Goal: Transaction & Acquisition: Obtain resource

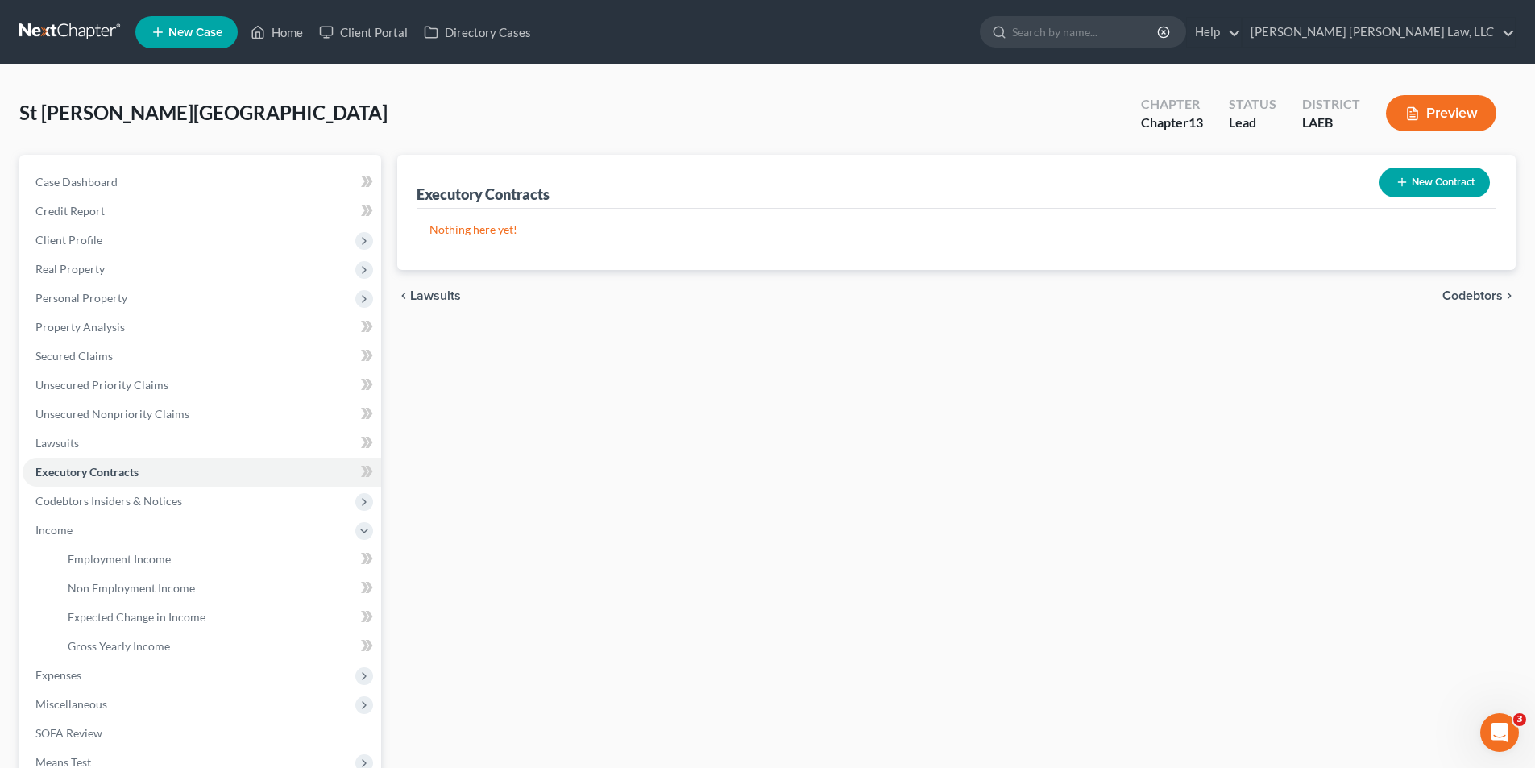
click at [62, 30] on link at bounding box center [70, 32] width 103 height 29
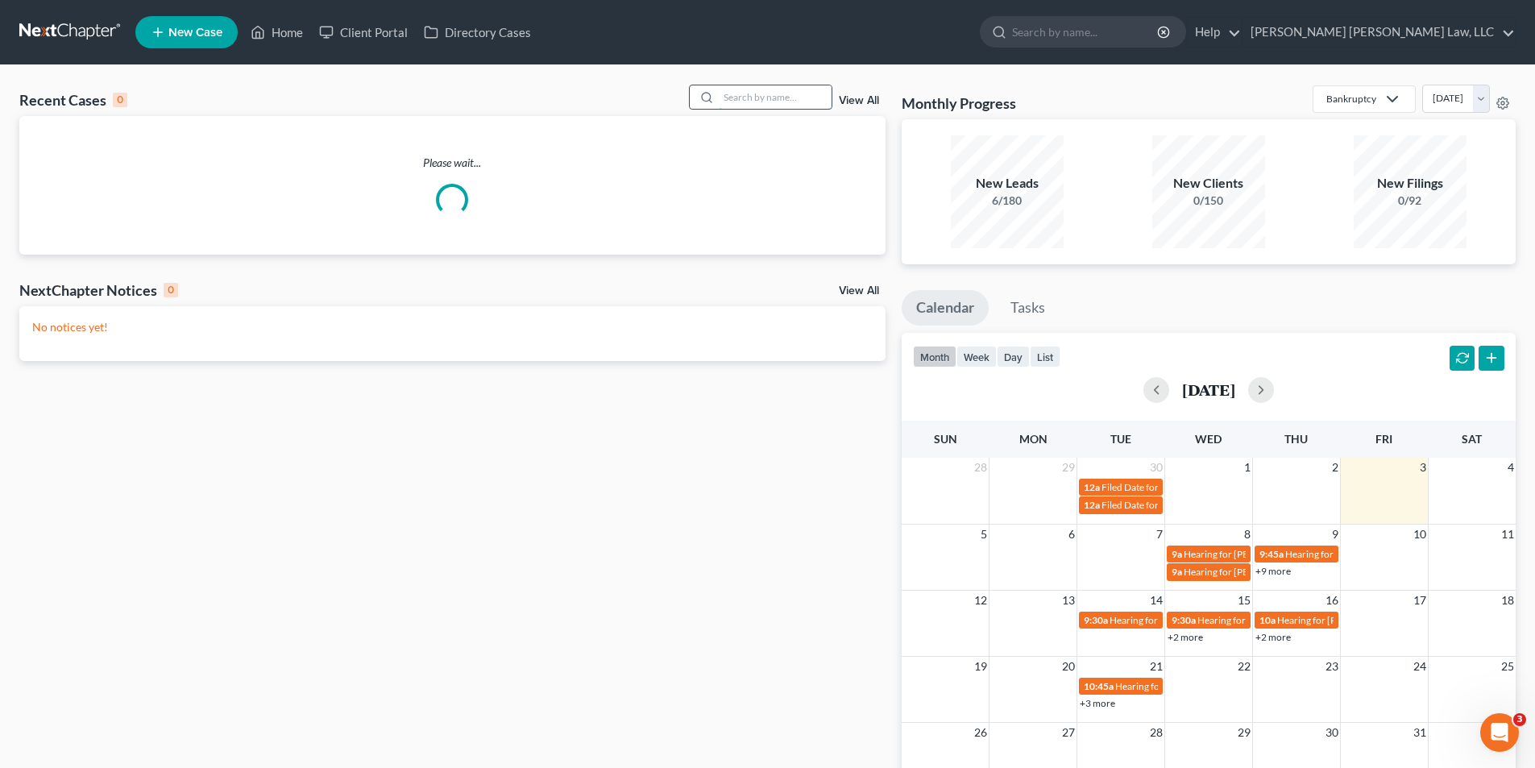
click at [769, 95] on input "search" at bounding box center [775, 96] width 113 height 23
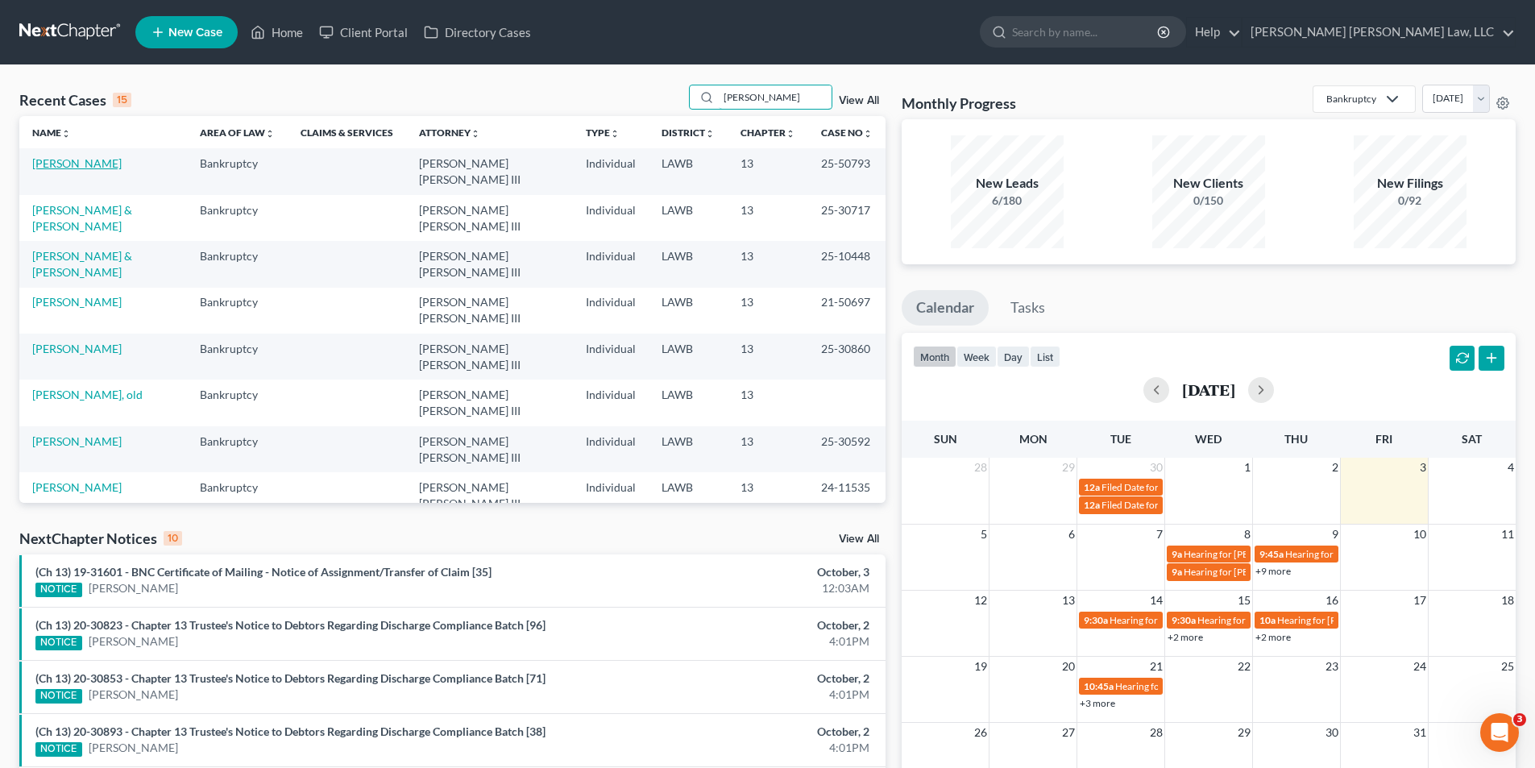
type input "[PERSON_NAME]"
click at [45, 168] on link "[PERSON_NAME]" at bounding box center [76, 163] width 89 height 14
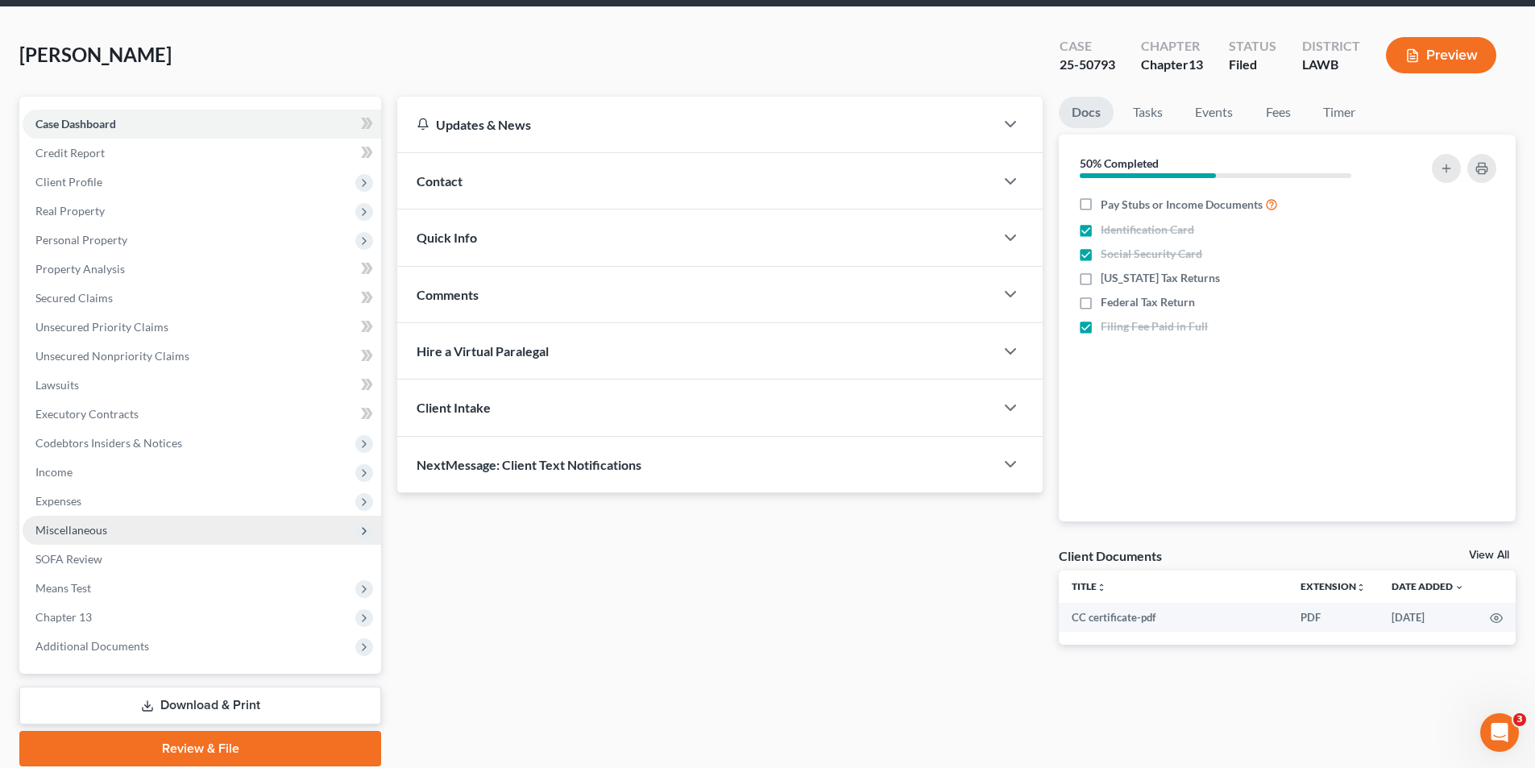
scroll to position [118, 0]
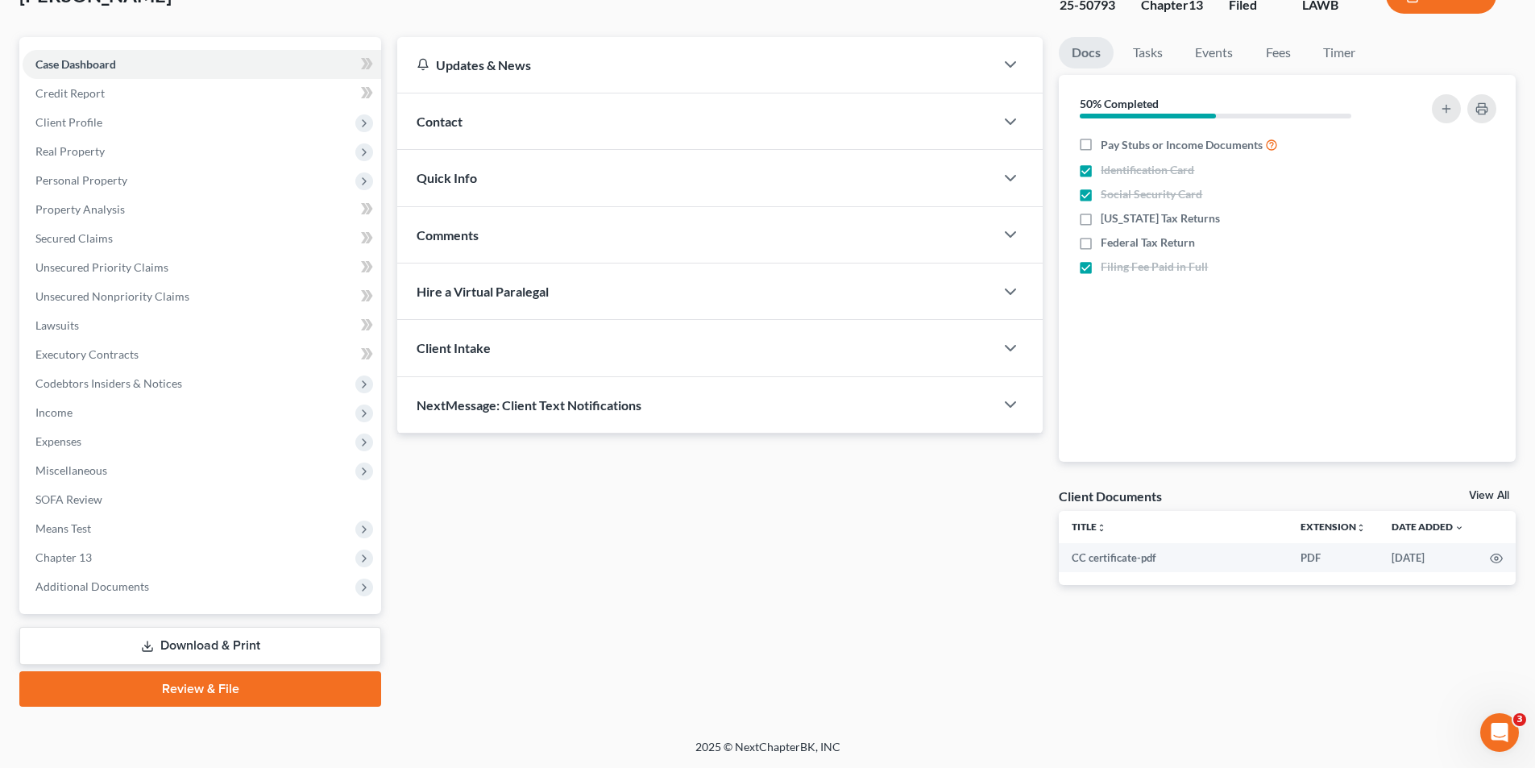
click at [190, 645] on link "Download & Print" at bounding box center [200, 646] width 362 height 38
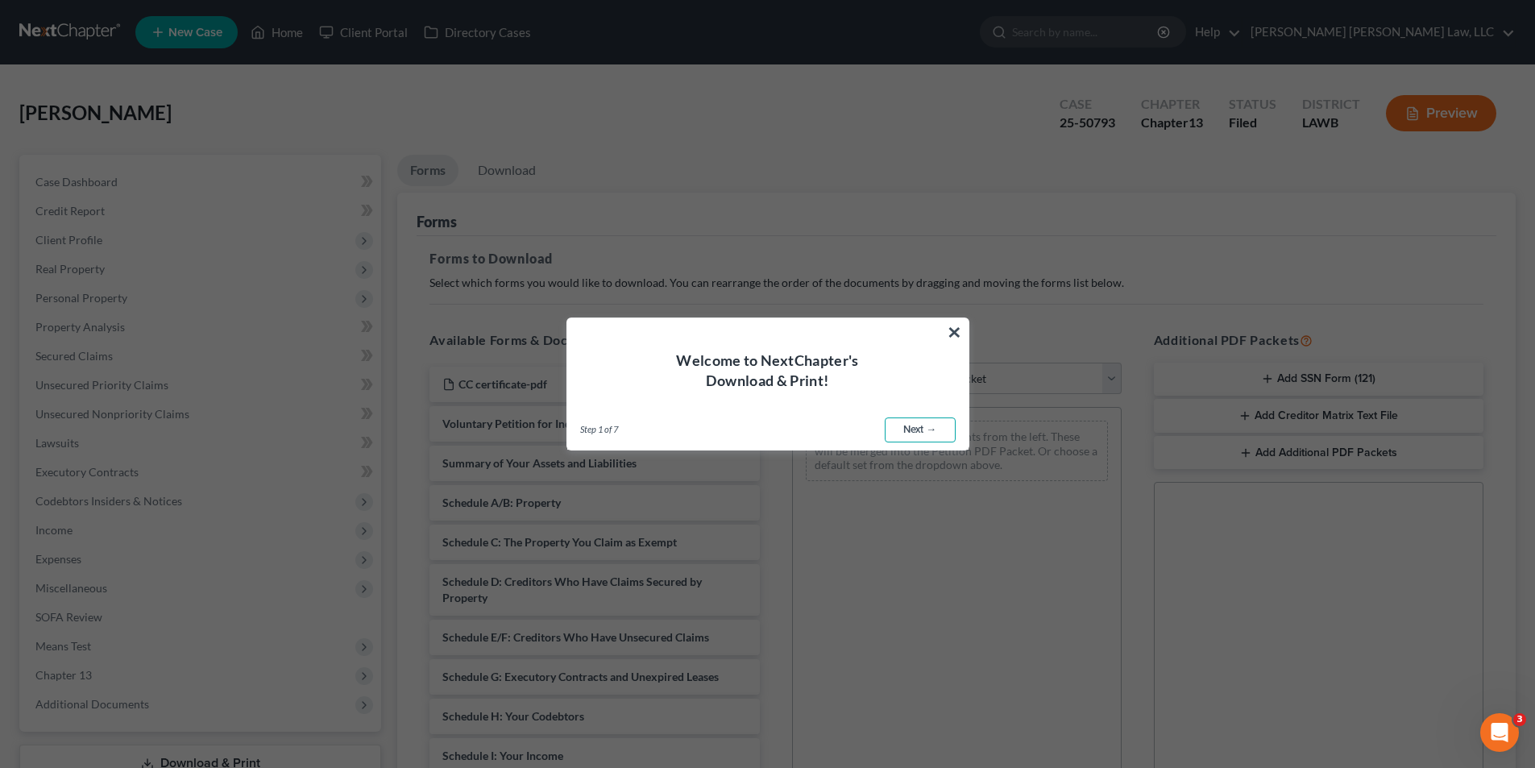
click at [928, 433] on link "Next →" at bounding box center [920, 430] width 71 height 26
select select "0"
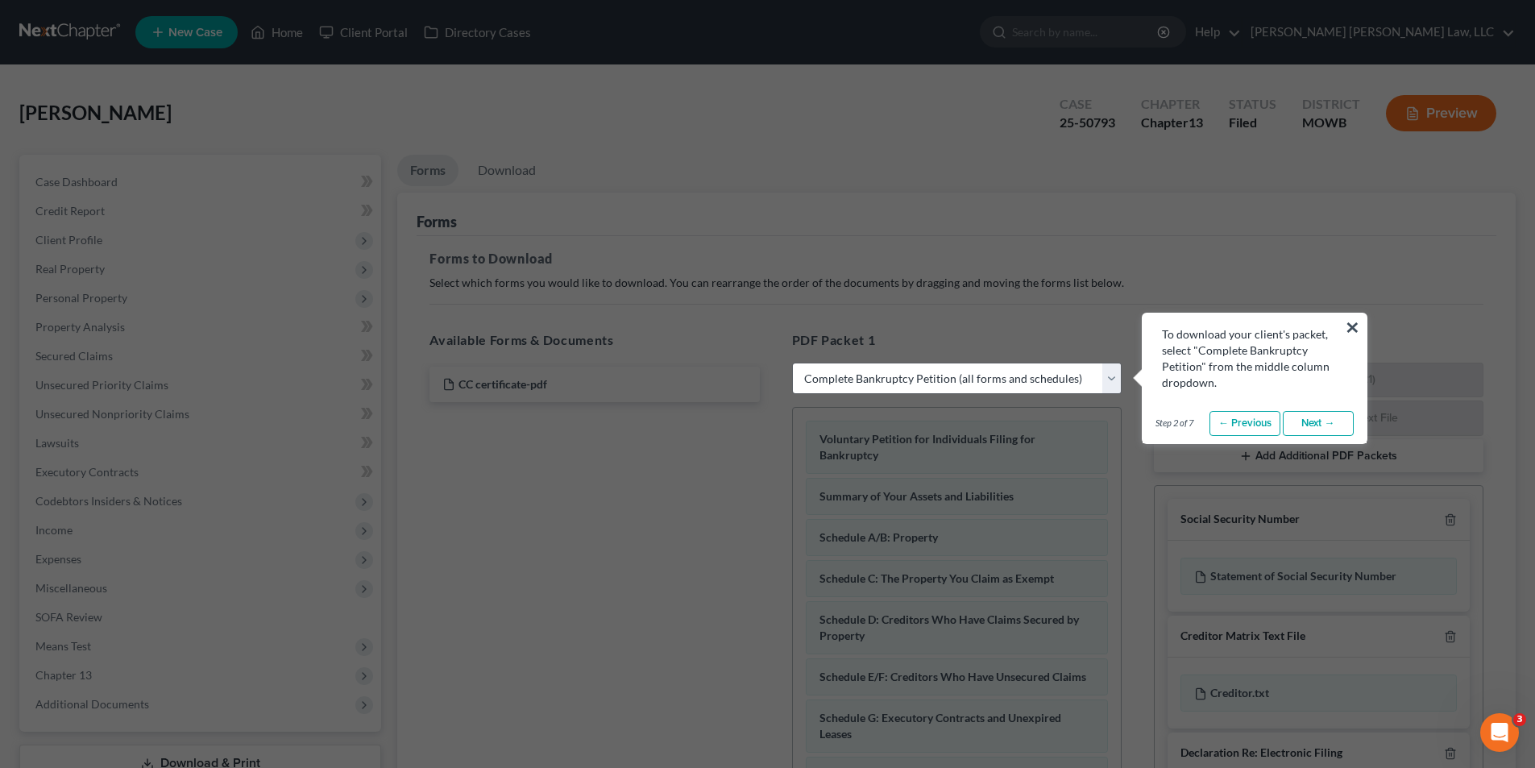
click at [1293, 422] on link "Next →" at bounding box center [1318, 424] width 71 height 26
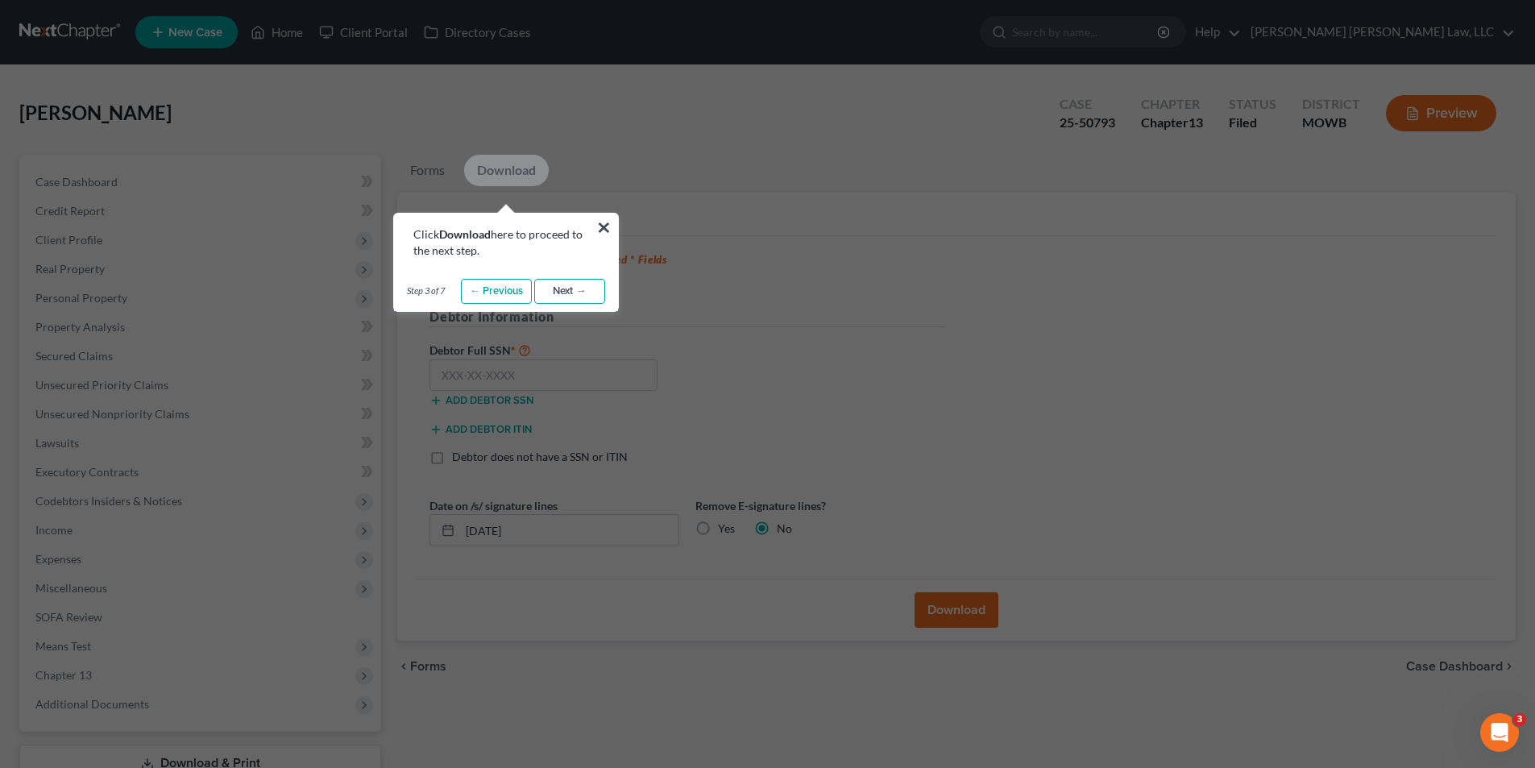
click at [583, 297] on link "Next →" at bounding box center [569, 292] width 71 height 26
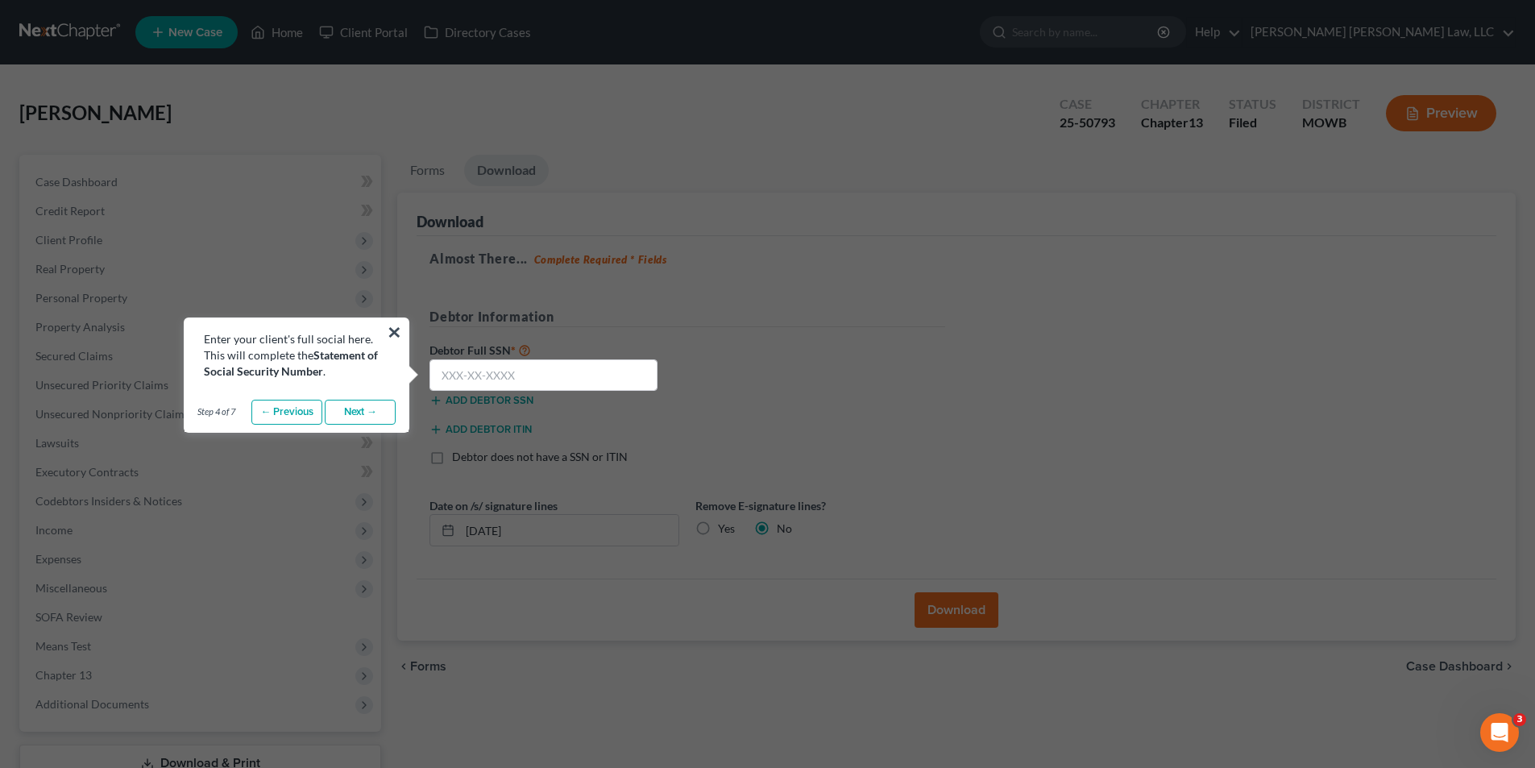
click at [343, 417] on link "Next →" at bounding box center [360, 413] width 71 height 26
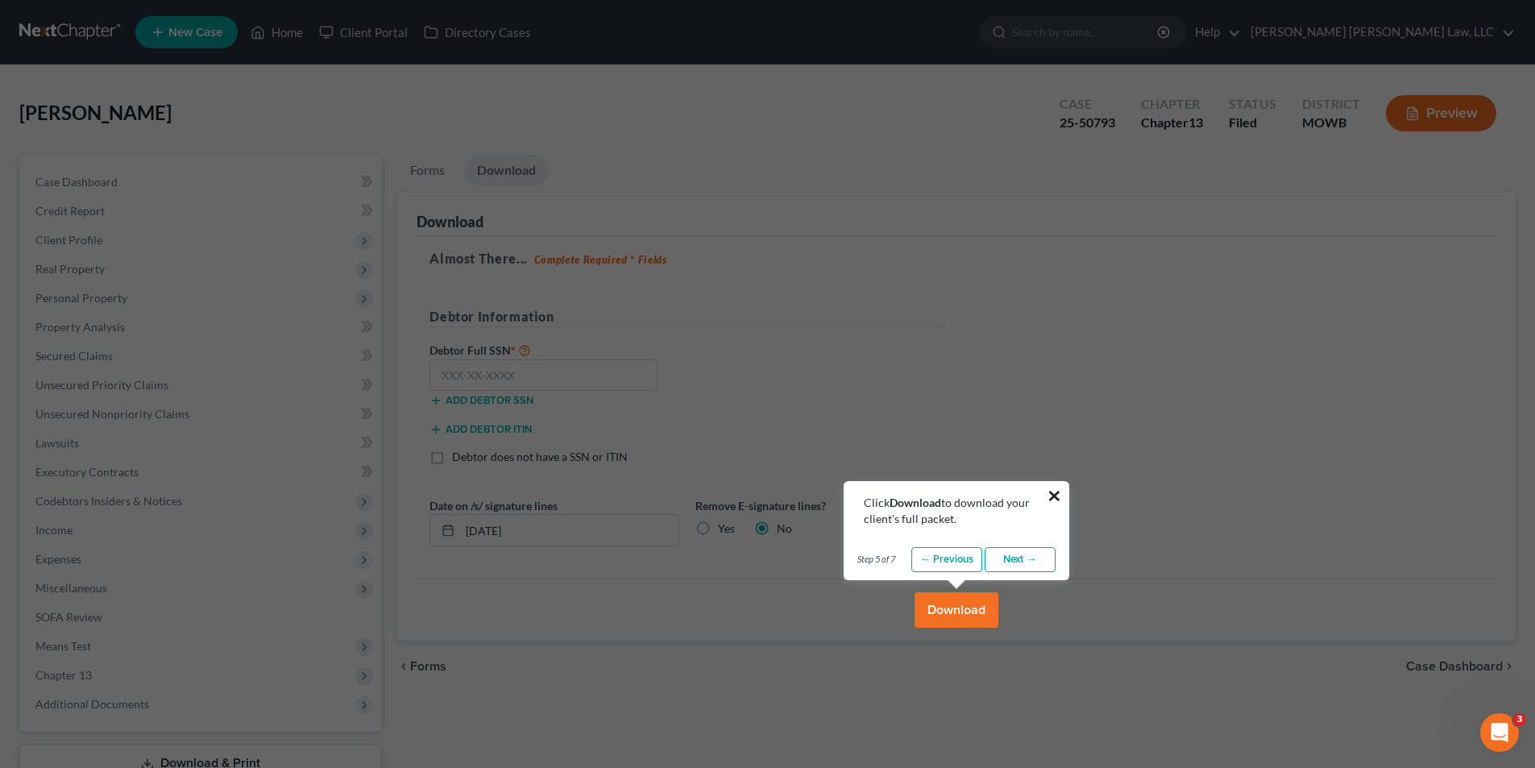
click at [1054, 496] on button "×" at bounding box center [1054, 496] width 15 height 26
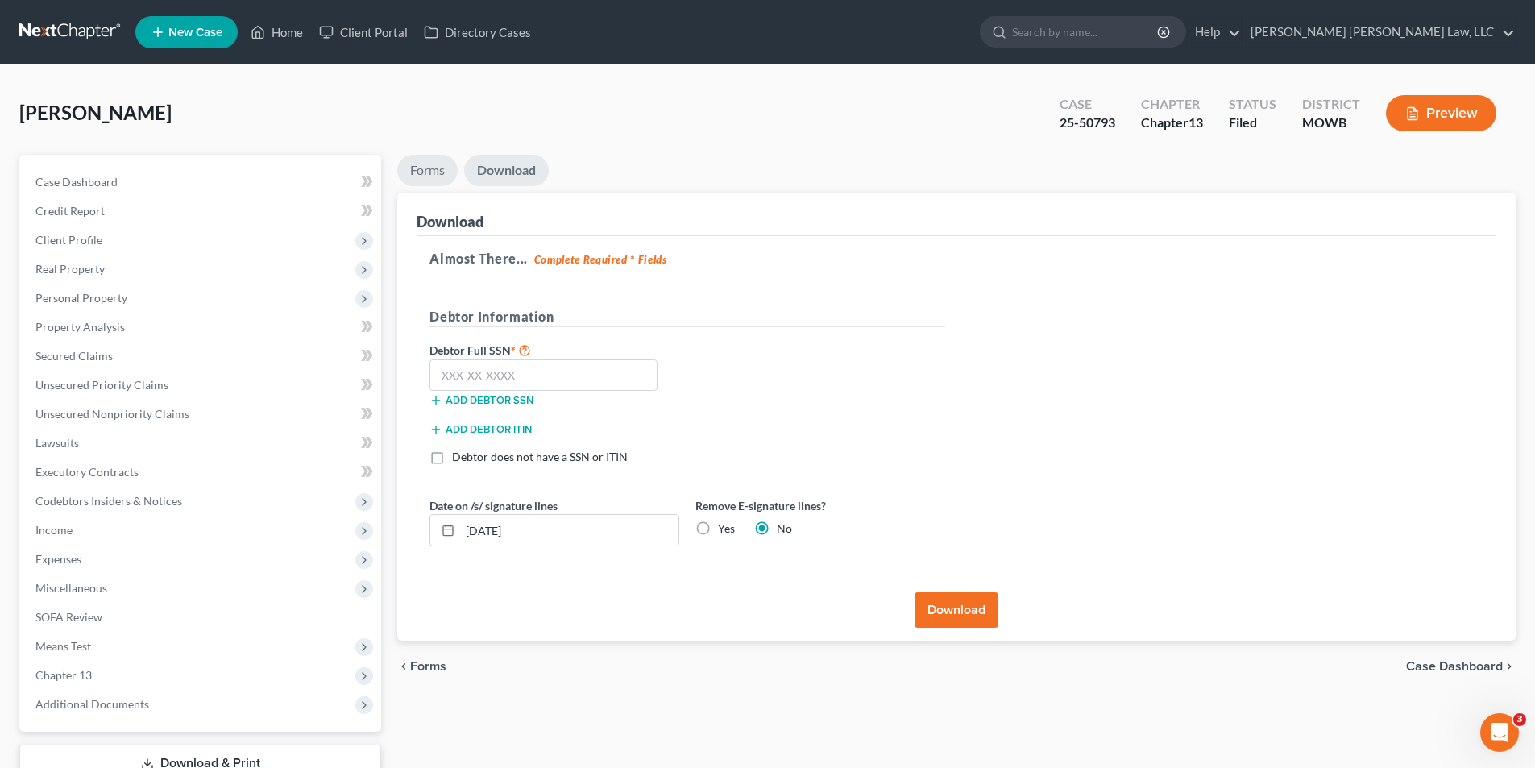
click at [425, 172] on link "Forms" at bounding box center [427, 170] width 60 height 31
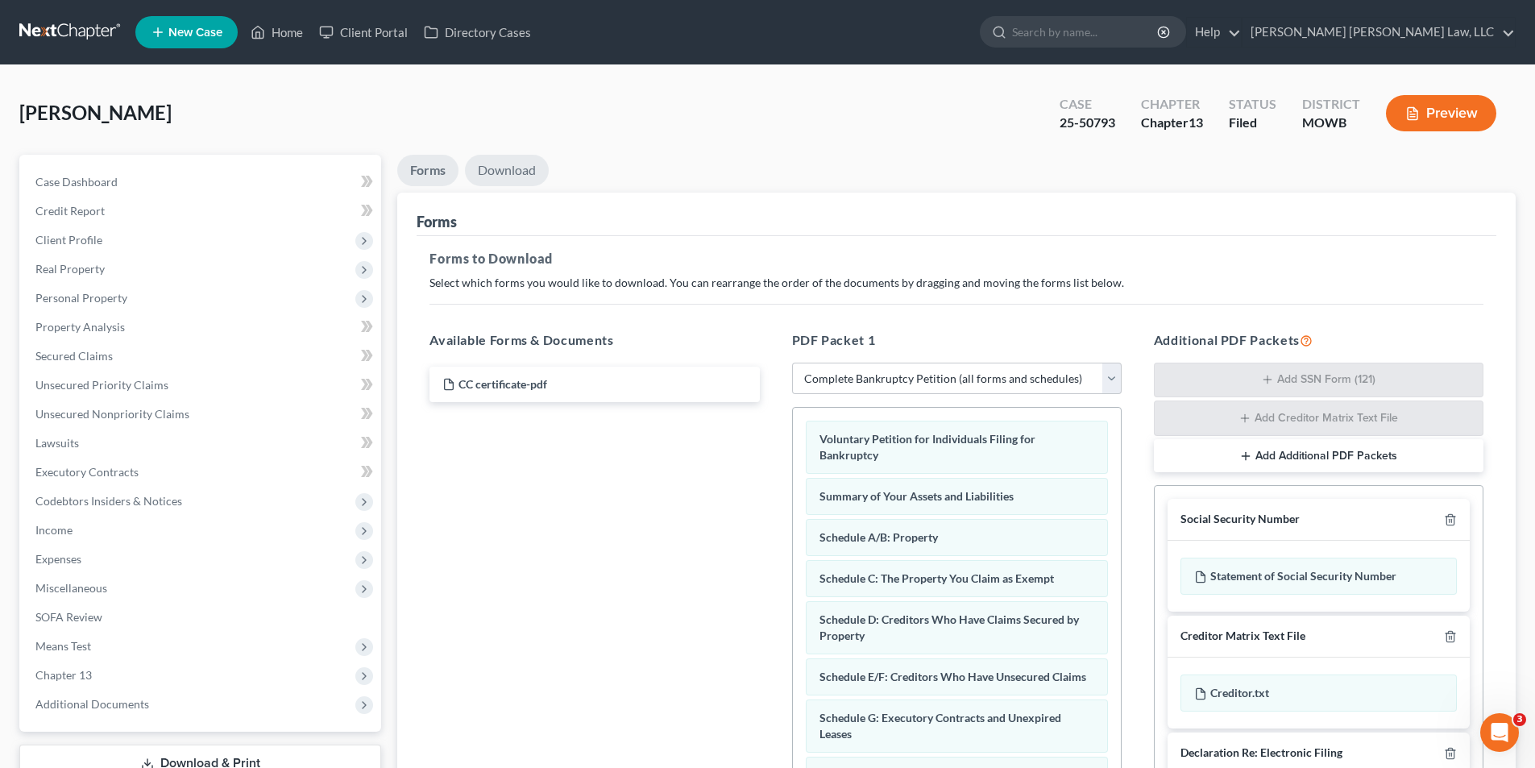
click at [519, 173] on link "Download" at bounding box center [507, 170] width 84 height 31
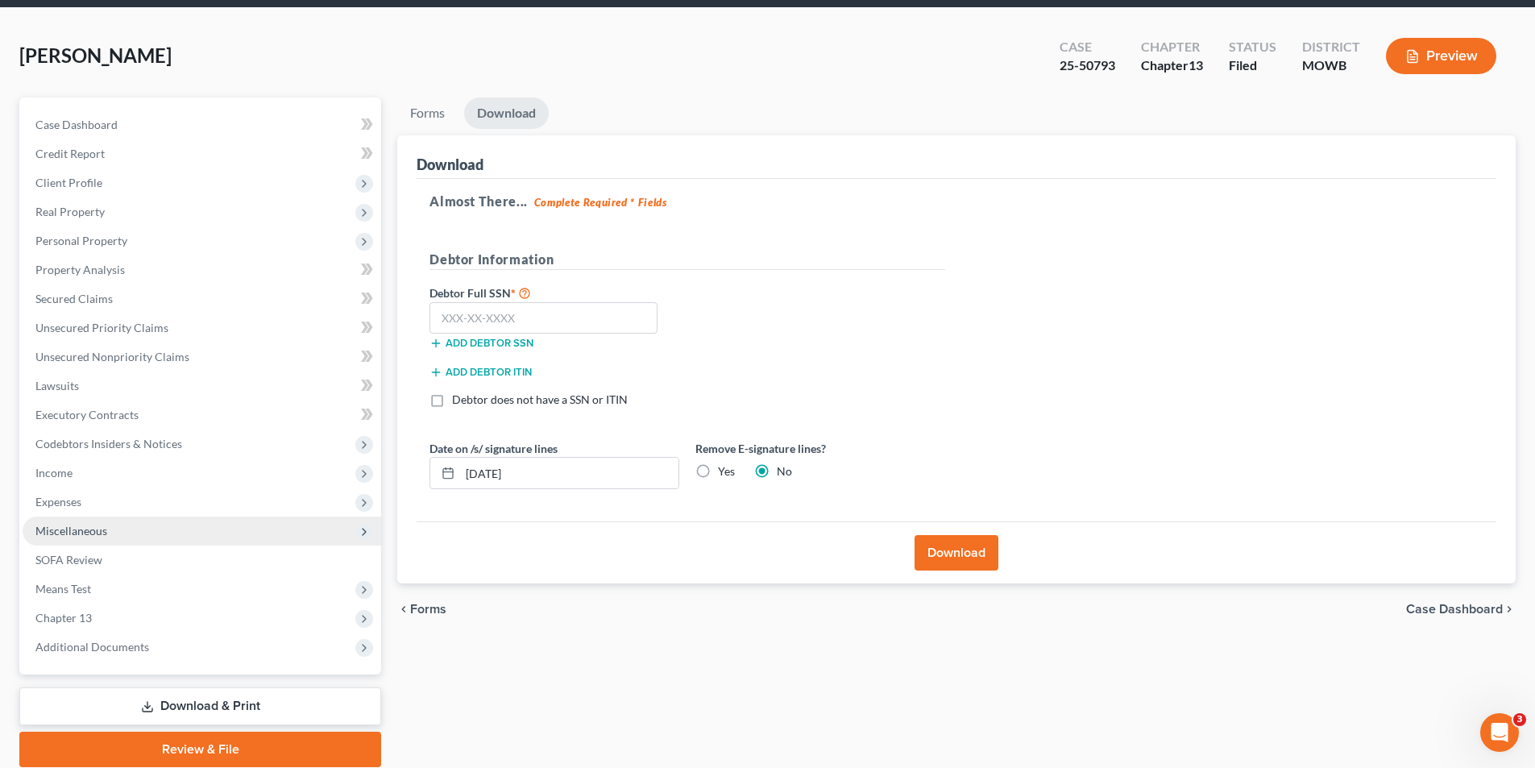
scroll to position [118, 0]
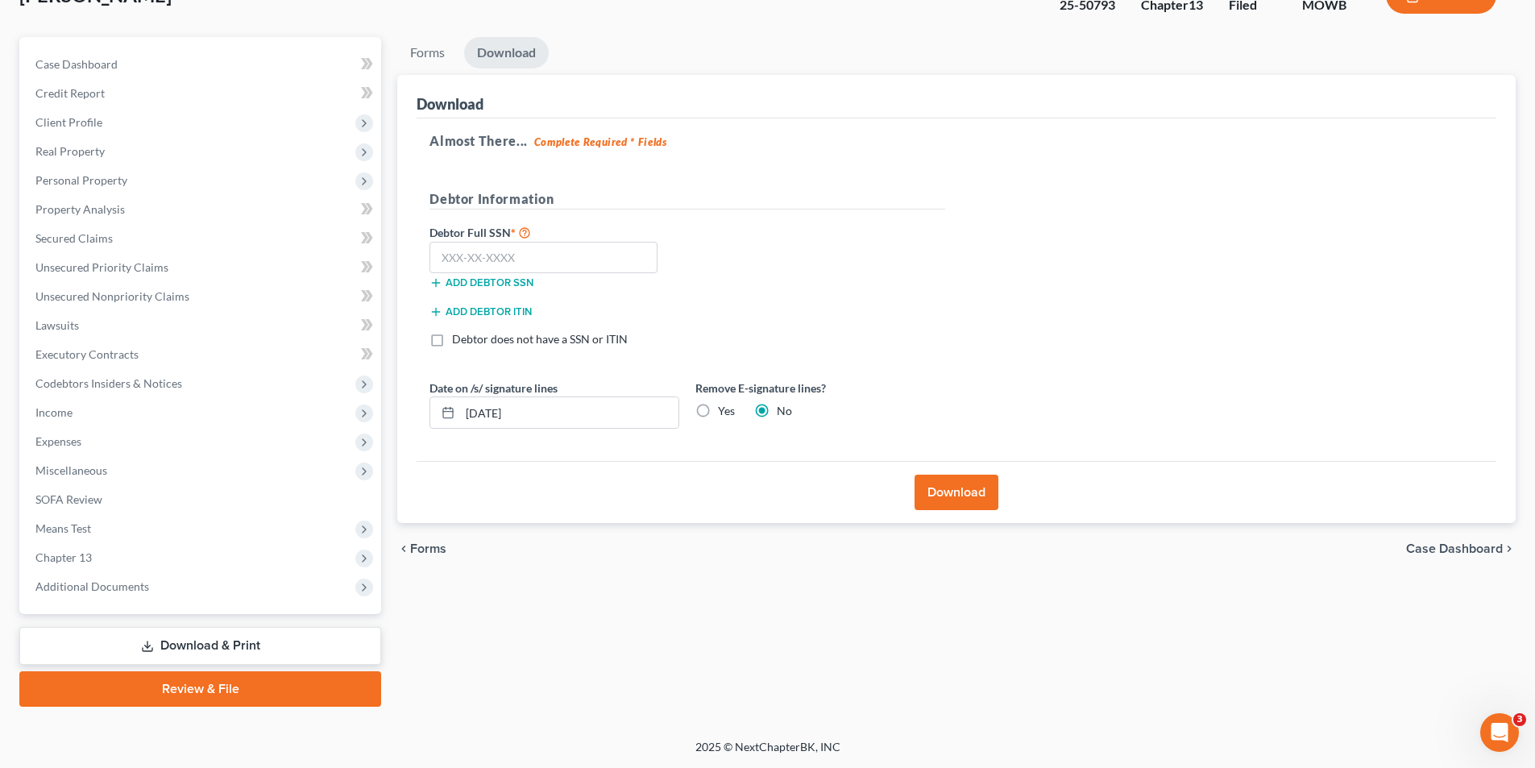
click at [162, 634] on link "Download & Print" at bounding box center [200, 646] width 362 height 38
click at [165, 633] on link "Download & Print" at bounding box center [200, 646] width 362 height 38
click at [185, 647] on link "Download & Print" at bounding box center [200, 646] width 362 height 38
click at [82, 509] on link "SOFA Review" at bounding box center [202, 499] width 359 height 29
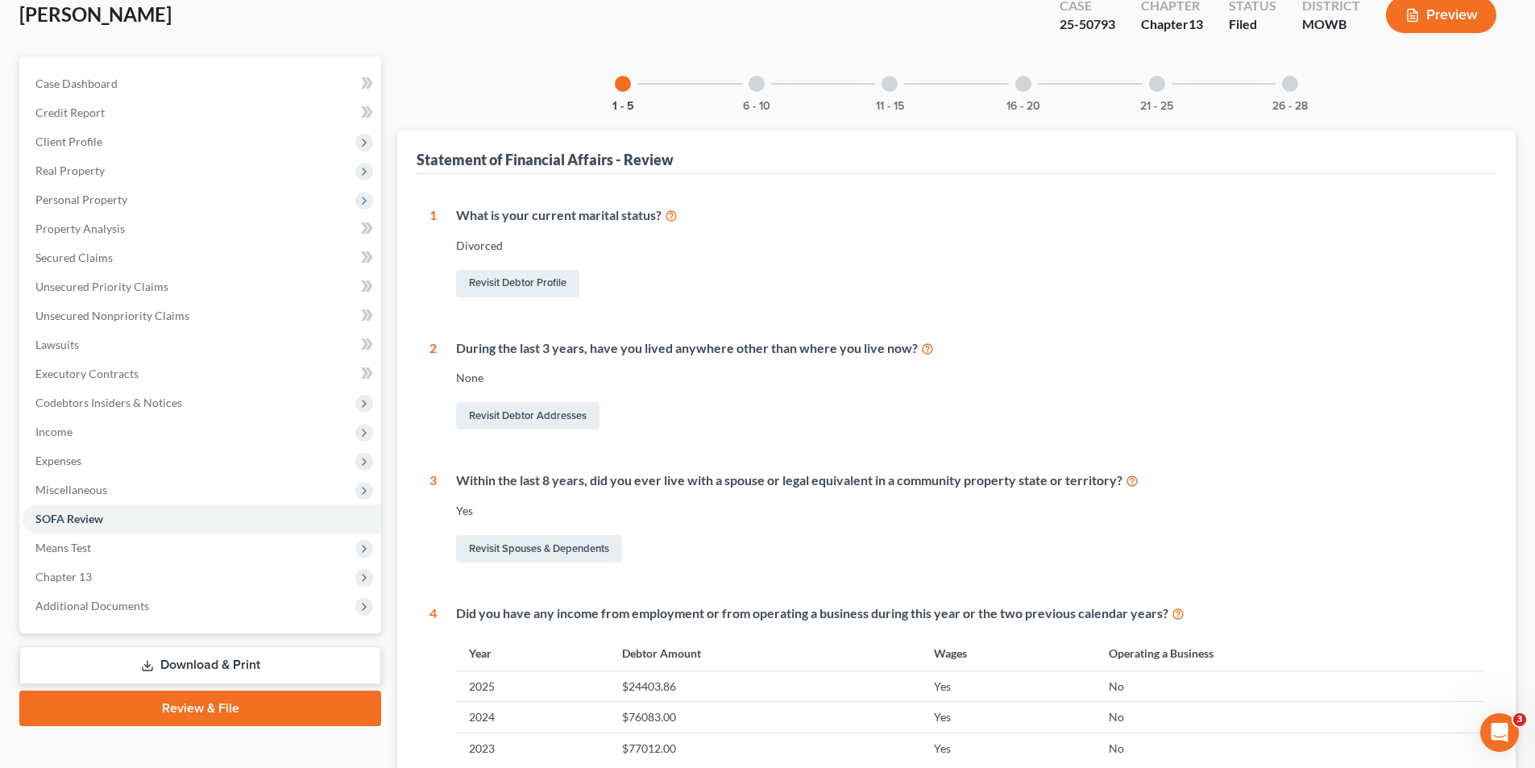
scroll to position [444, 0]
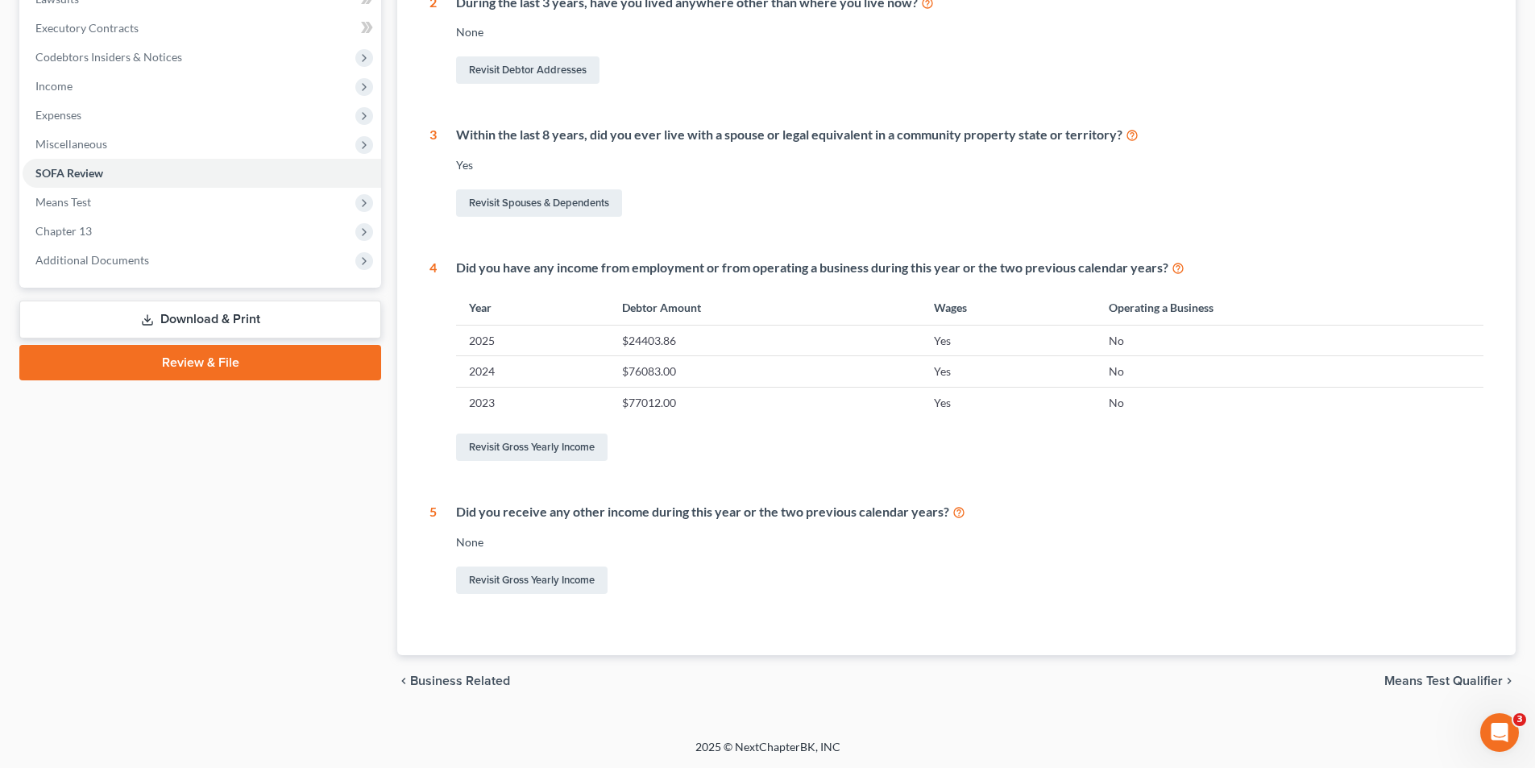
click at [218, 317] on link "Download & Print" at bounding box center [200, 320] width 362 height 38
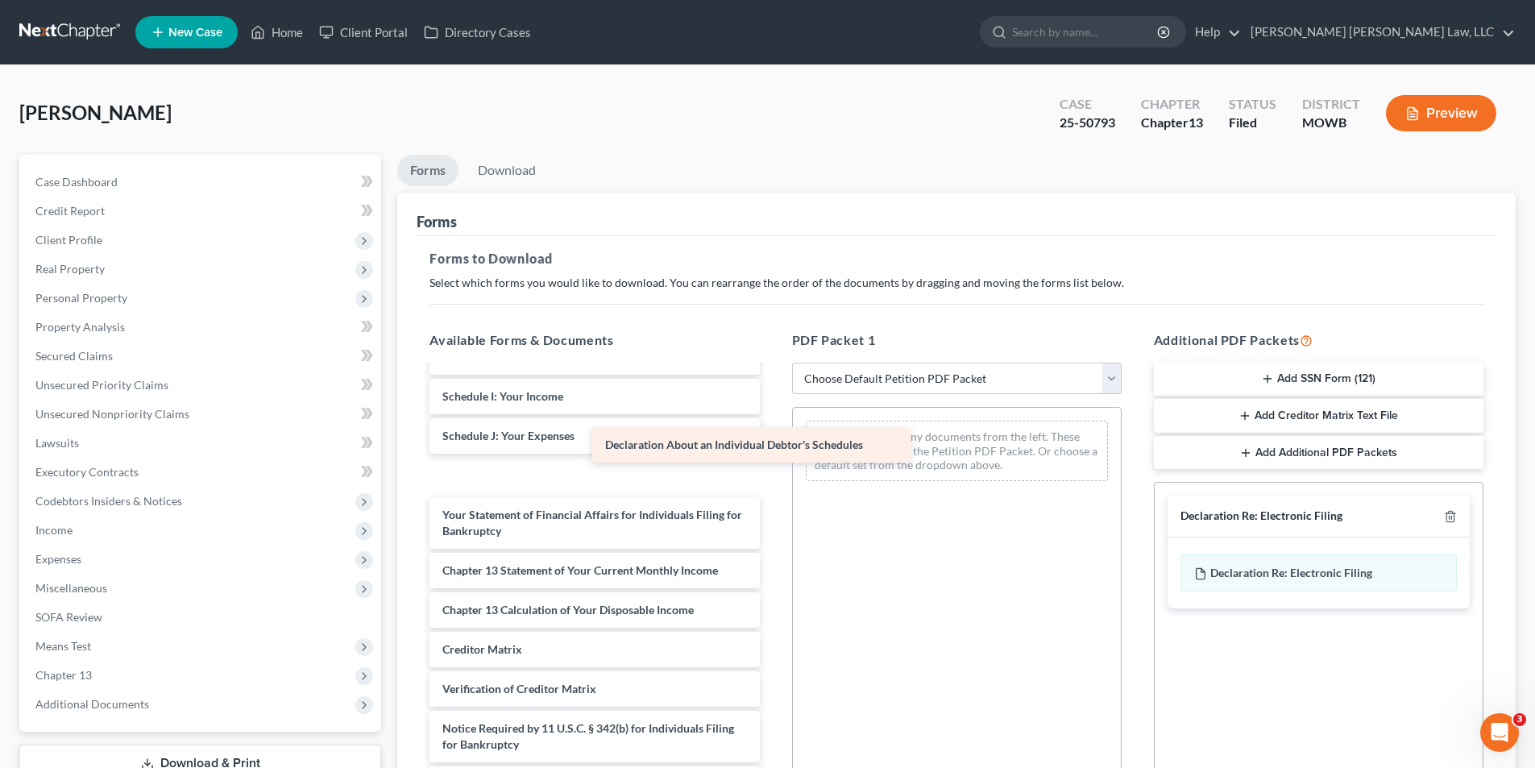
scroll to position [320, 0]
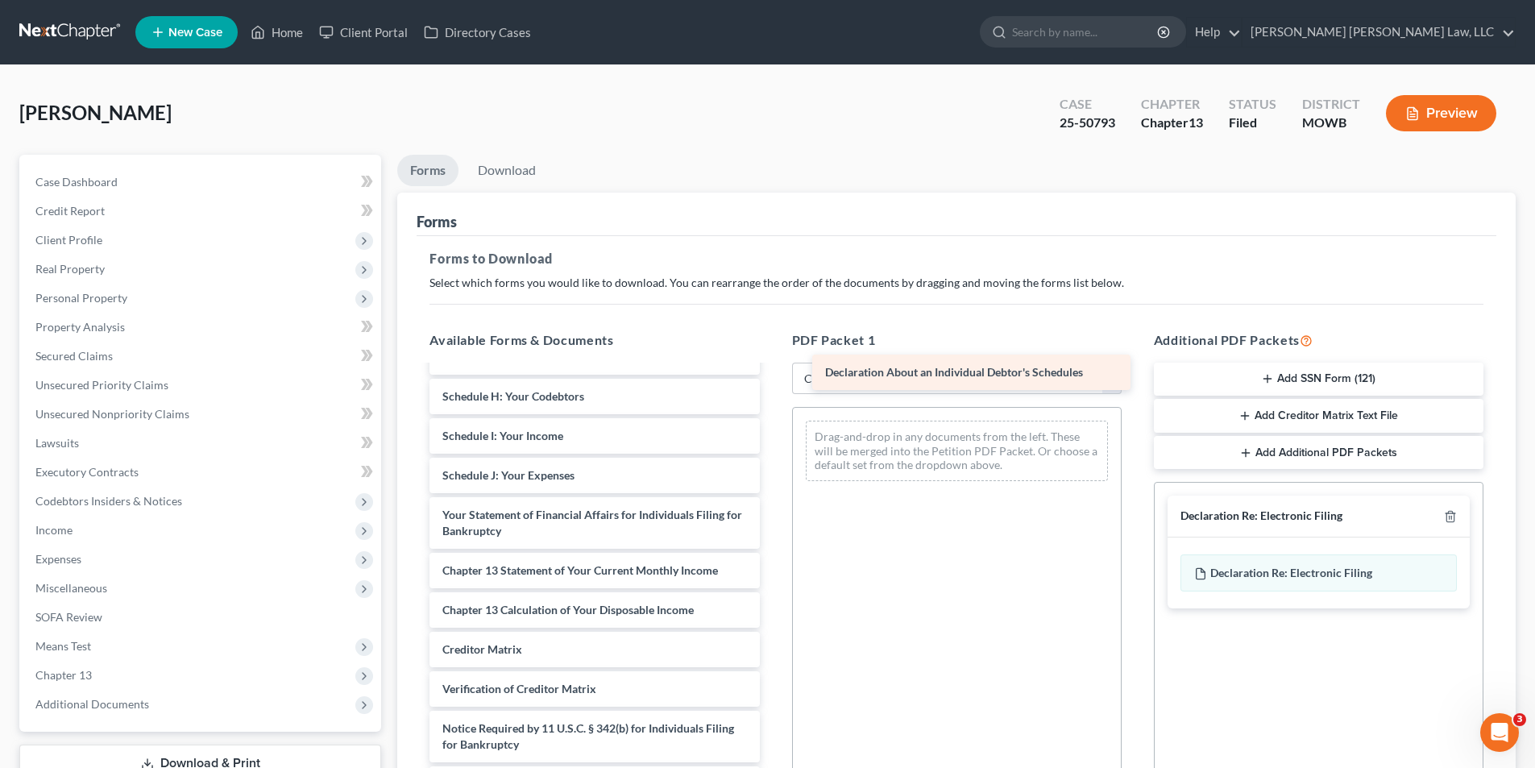
drag, startPoint x: 568, startPoint y: 474, endPoint x: 951, endPoint y: 371, distance: 396.4
click at [772, 371] on div "Declaration About an Individual Debtor's Schedules CC certificate-pdf Voluntary…" at bounding box center [594, 424] width 355 height 755
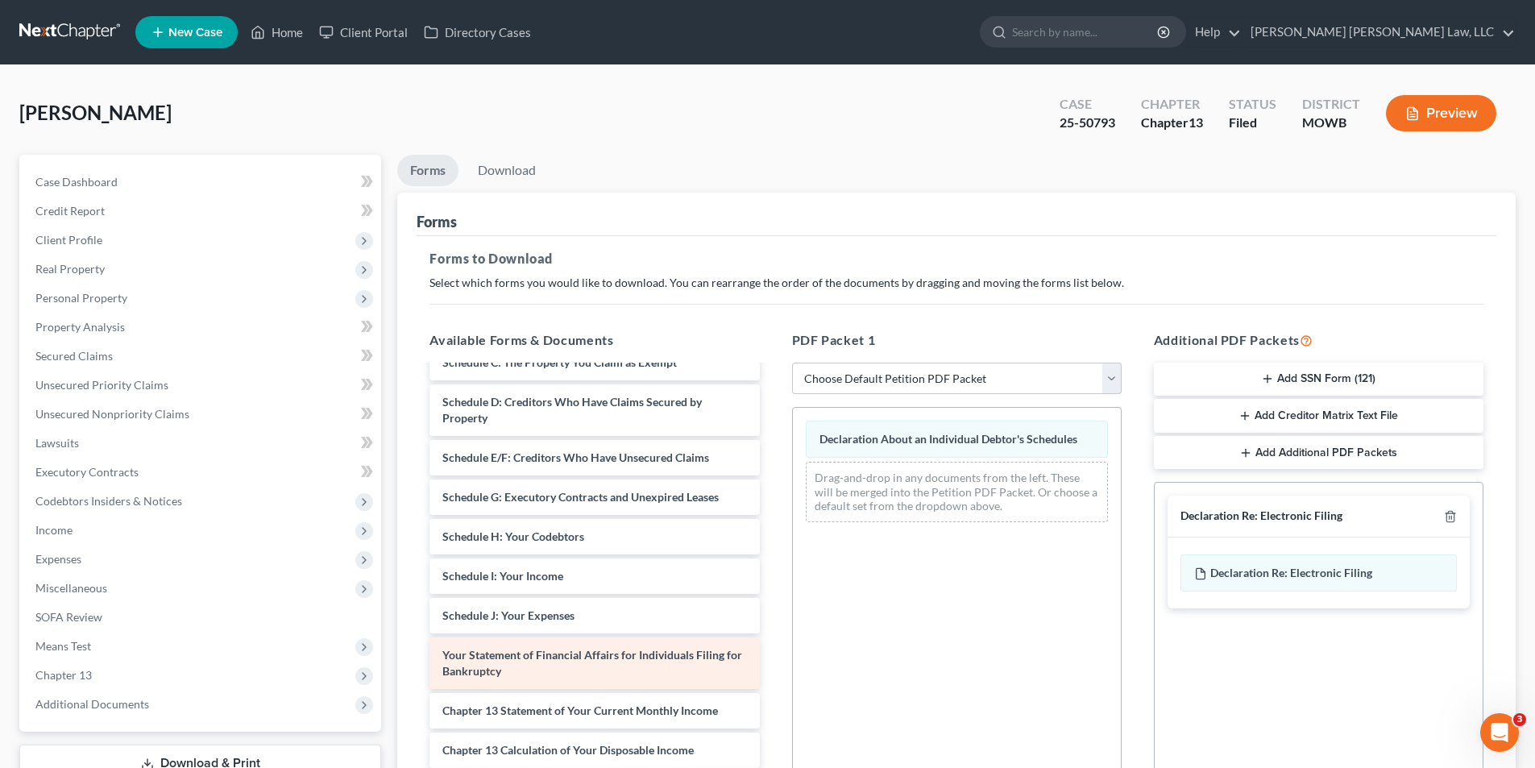
scroll to position [159, 0]
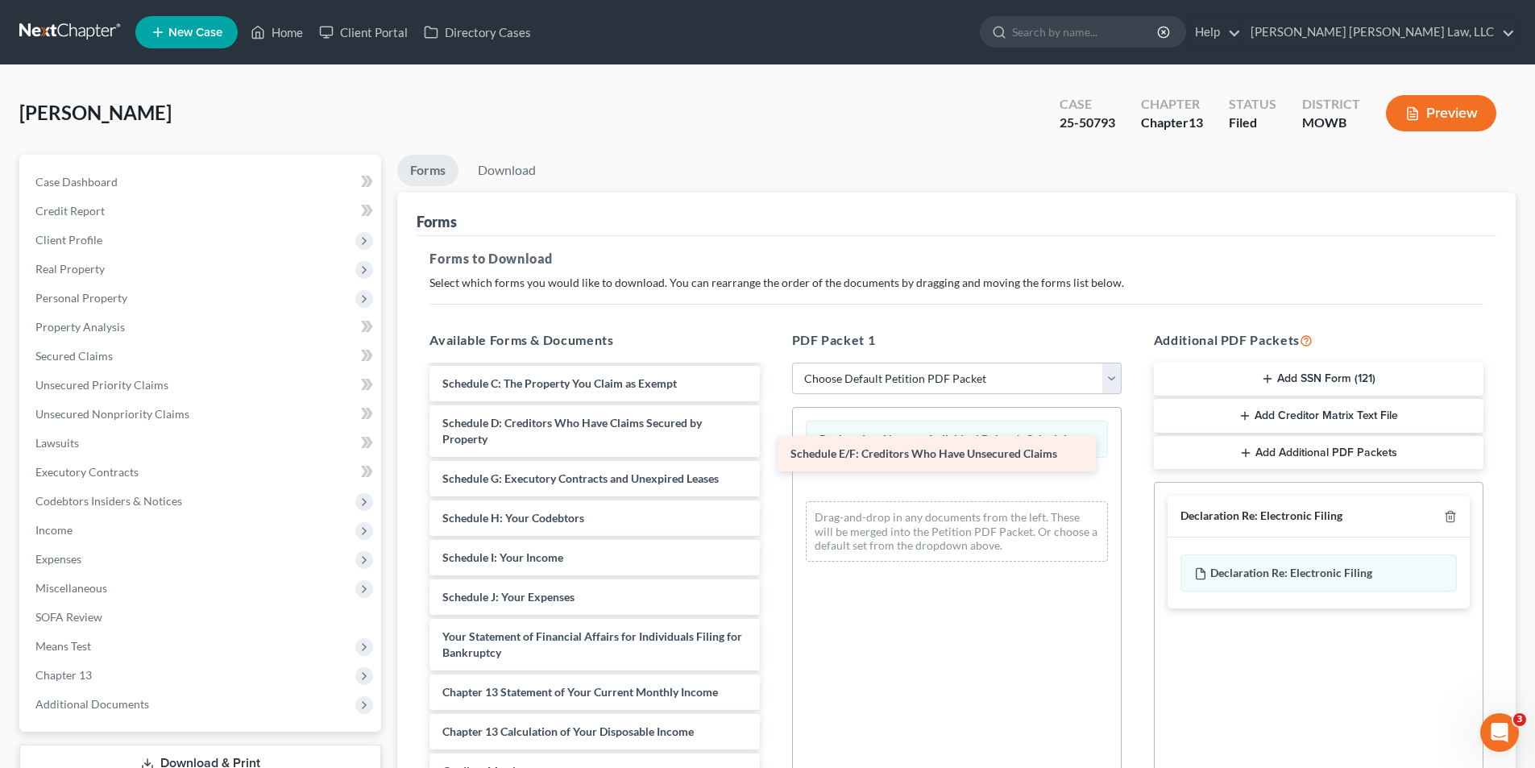
drag, startPoint x: 539, startPoint y: 480, endPoint x: 887, endPoint y: 455, distance: 349.0
click at [772, 455] on div "Schedule E/F: Creditors Who Have Unsecured Claims CC certificate-pdf Voluntary …" at bounding box center [594, 566] width 355 height 716
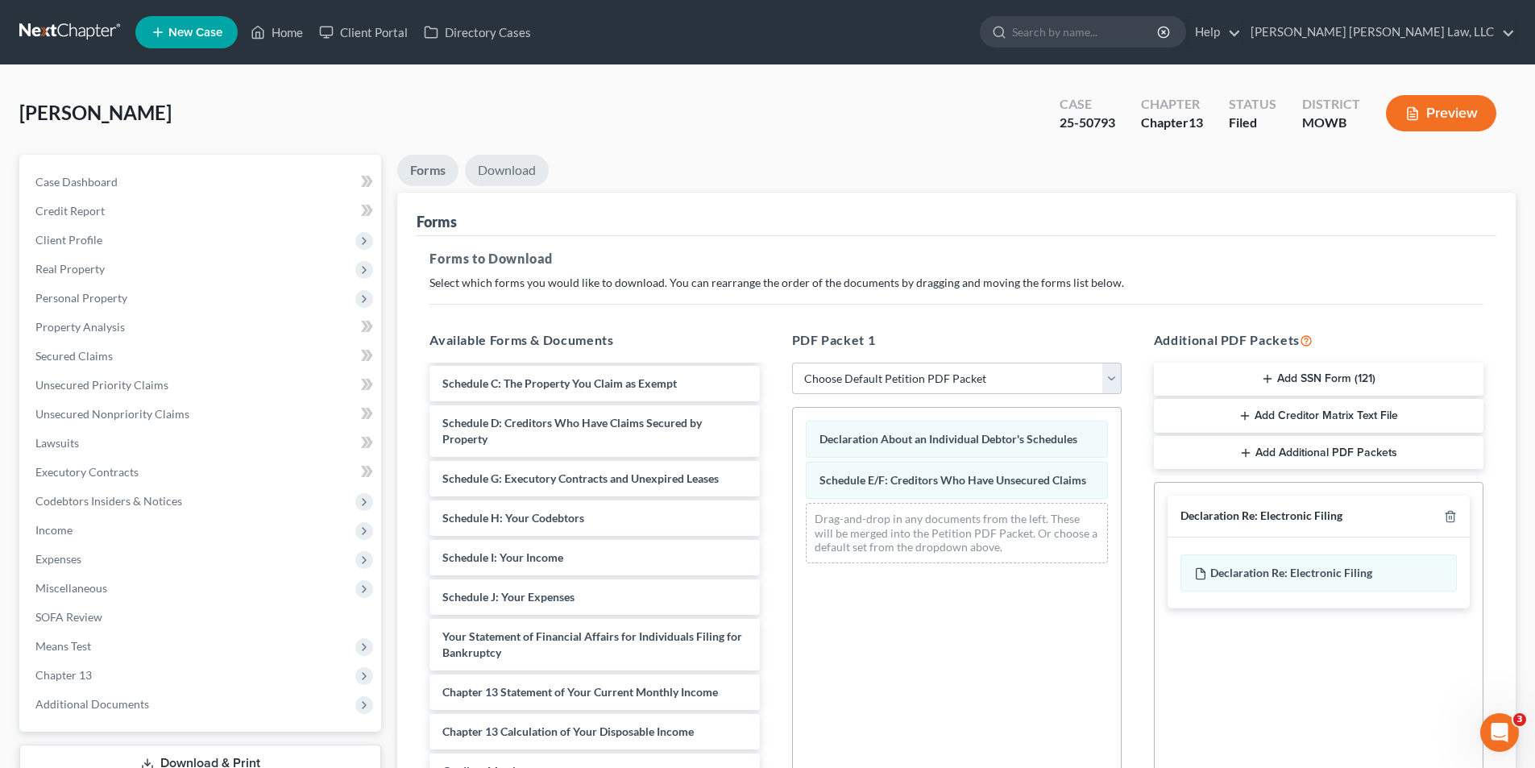
click at [502, 179] on link "Download" at bounding box center [507, 170] width 84 height 31
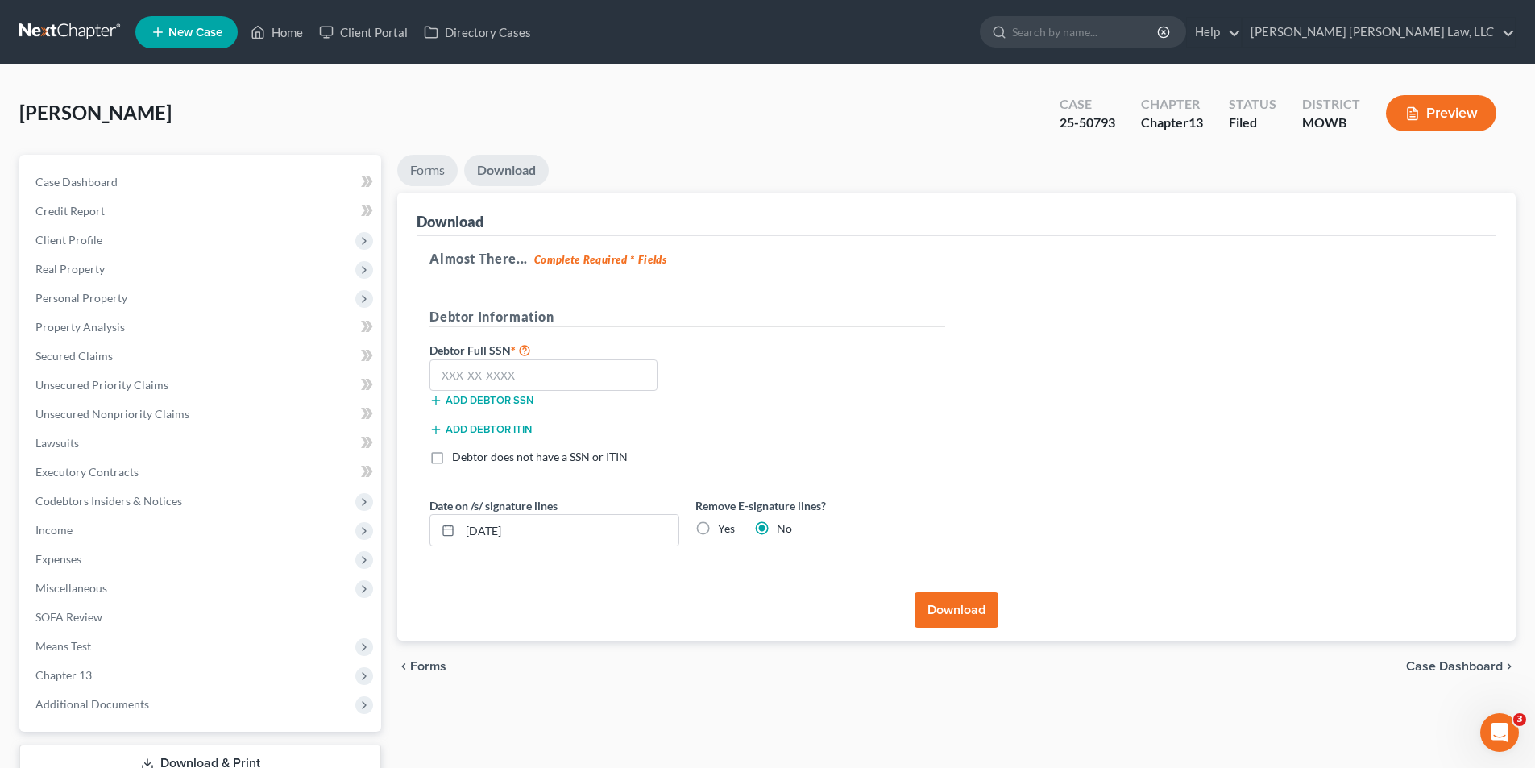
click at [425, 168] on link "Forms" at bounding box center [427, 170] width 60 height 31
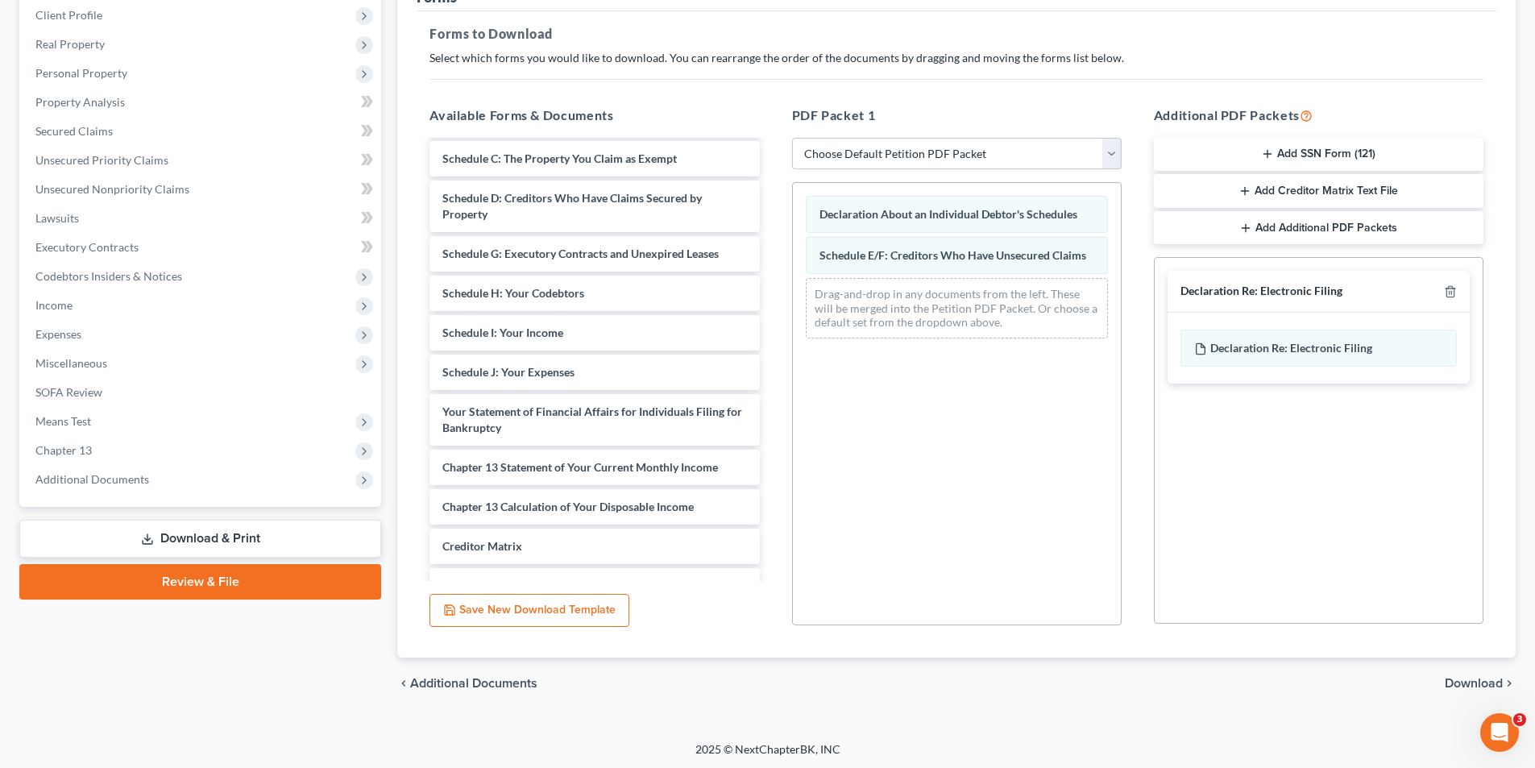
scroll to position [227, 0]
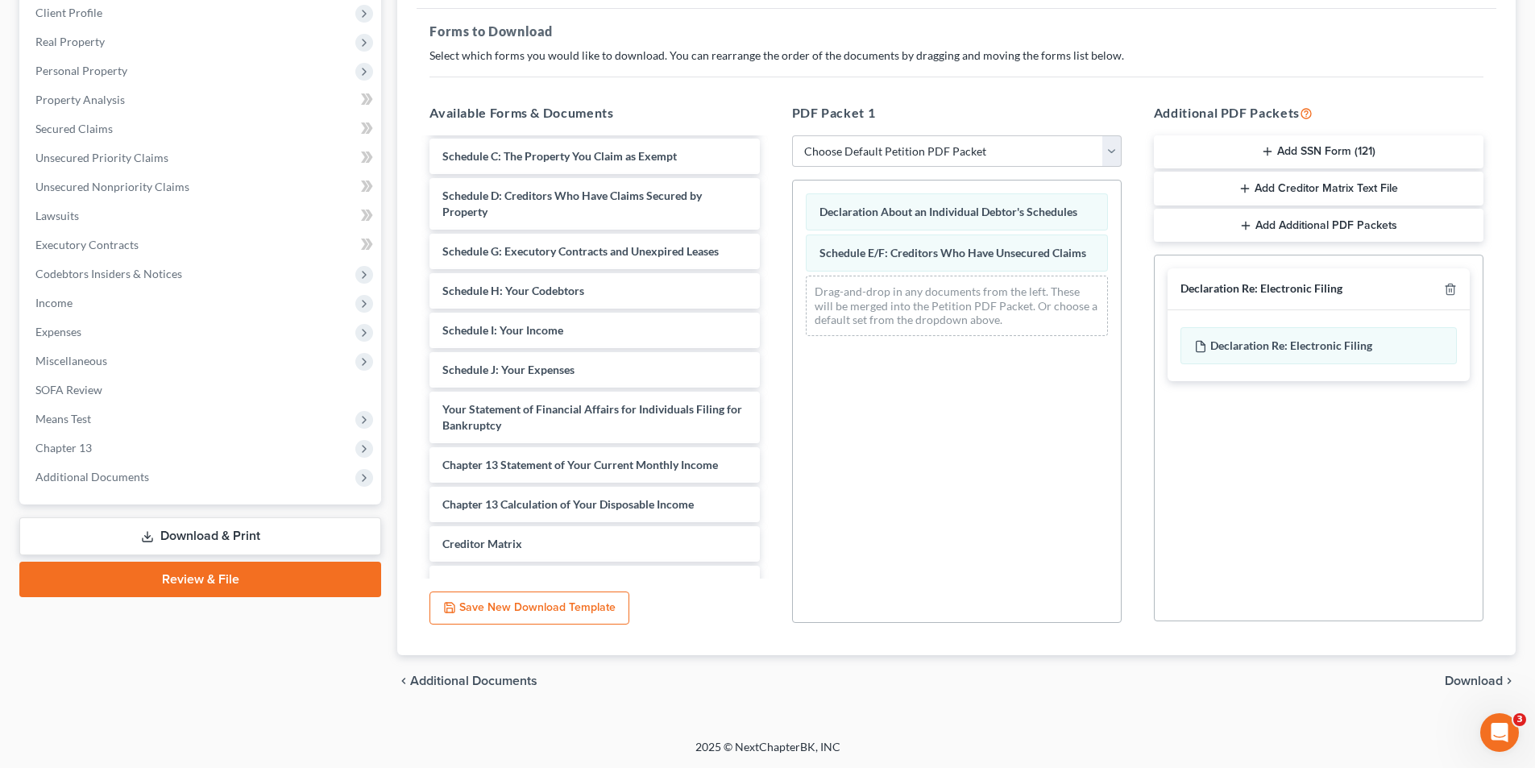
click at [1489, 684] on span "Download" at bounding box center [1474, 680] width 58 height 13
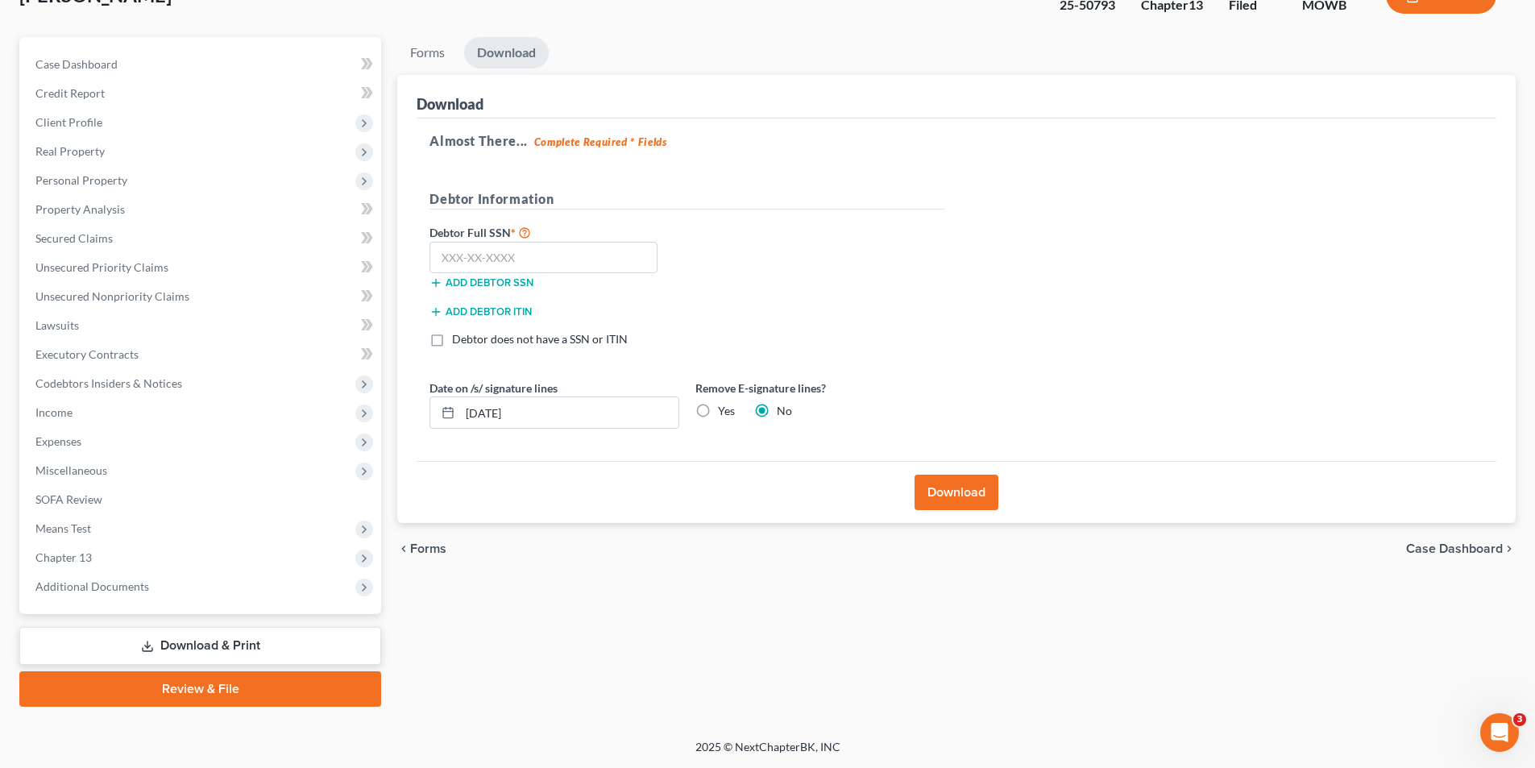
scroll to position [118, 0]
click at [504, 256] on input "text" at bounding box center [543, 258] width 228 height 32
type input "547-99-3252"
click at [950, 487] on button "Download" at bounding box center [957, 492] width 84 height 35
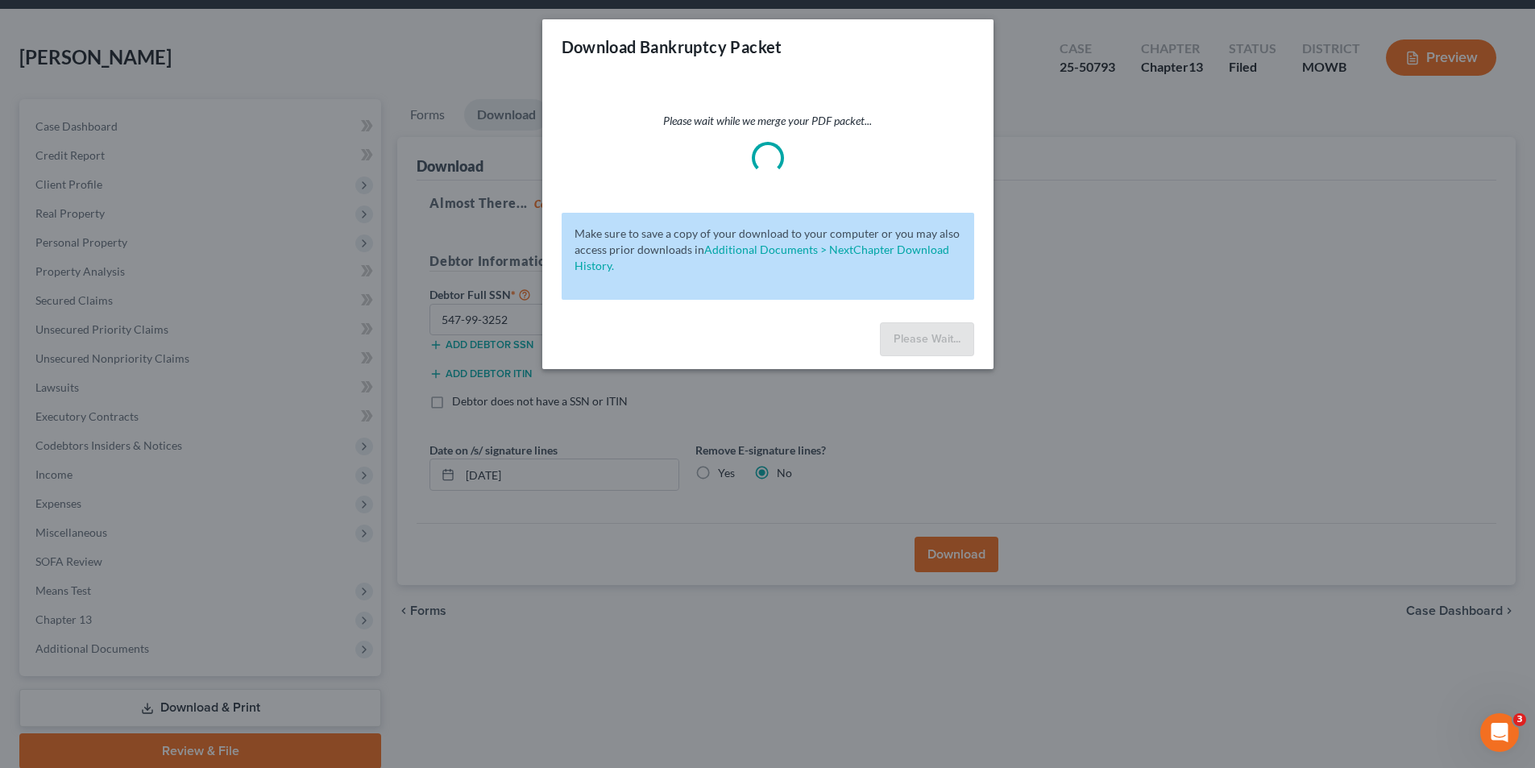
scroll to position [0, 0]
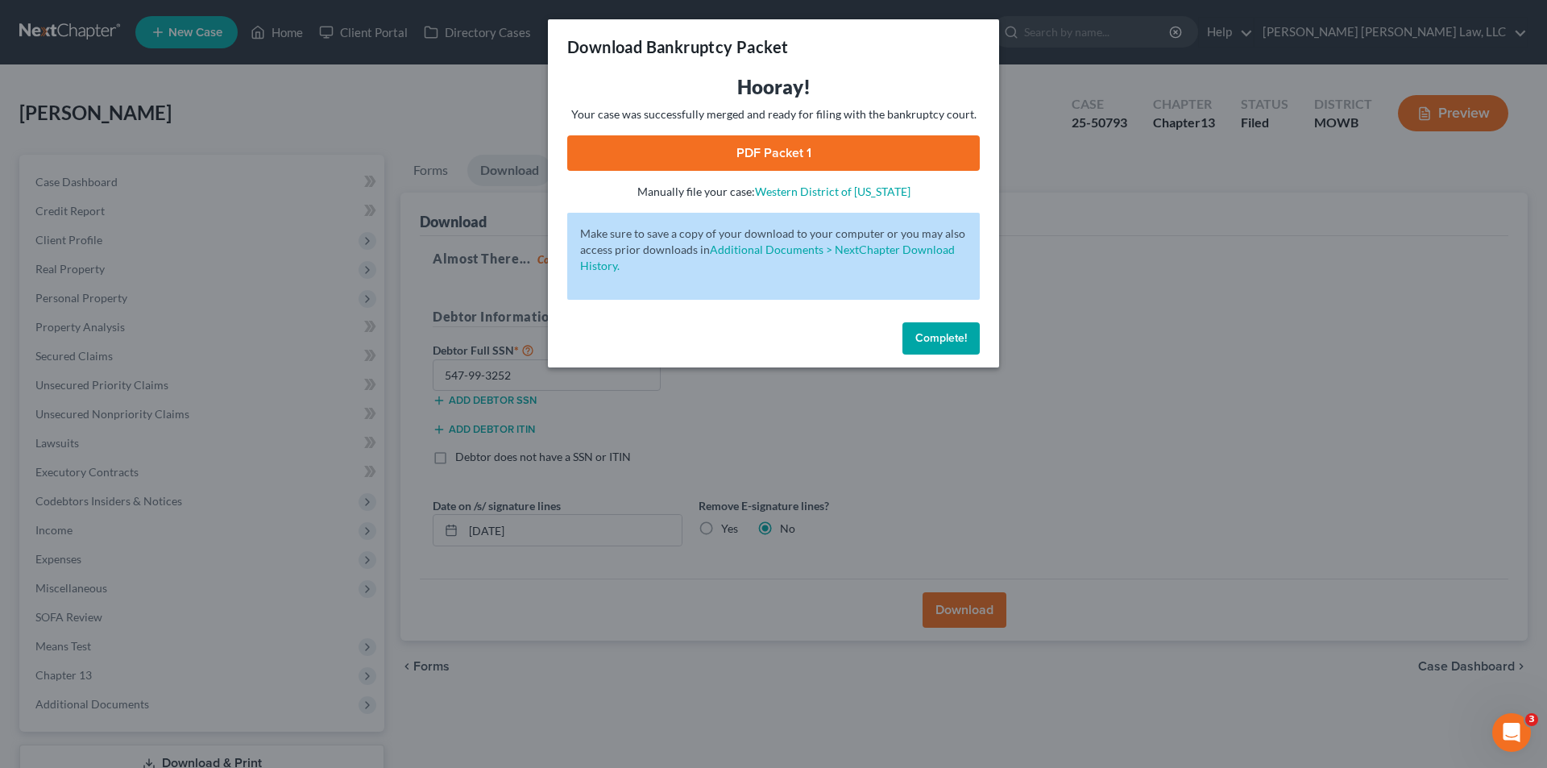
click at [739, 146] on link "PDF Packet 1" at bounding box center [773, 152] width 413 height 35
click at [931, 336] on span "Complete!" at bounding box center [941, 338] width 52 height 14
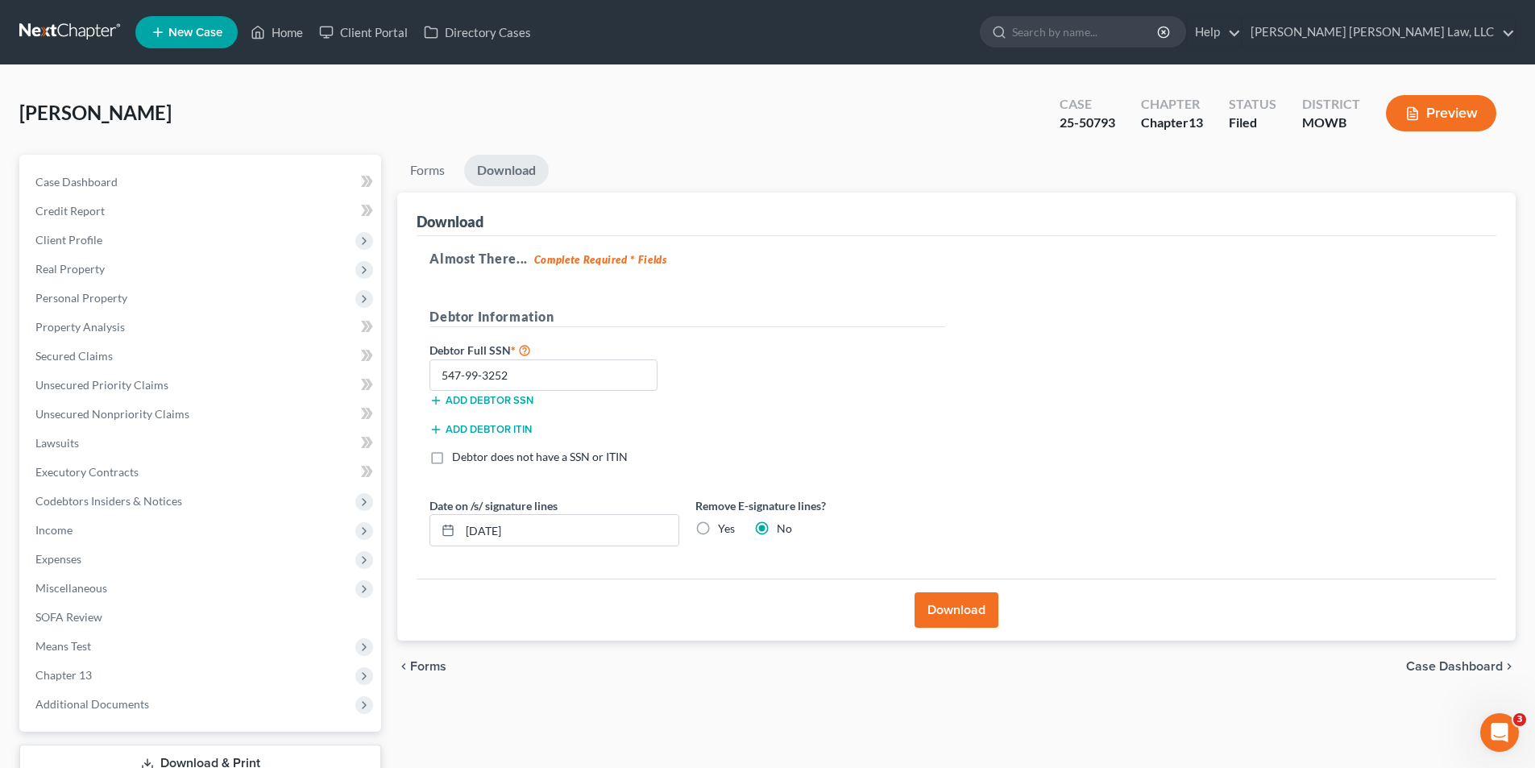
click at [500, 142] on div "[PERSON_NAME] Upgraded Case 25-50793 Chapter Chapter 13 Status [GEOGRAPHIC_DATA…" at bounding box center [767, 120] width 1496 height 70
click at [432, 166] on link "Forms" at bounding box center [427, 170] width 60 height 31
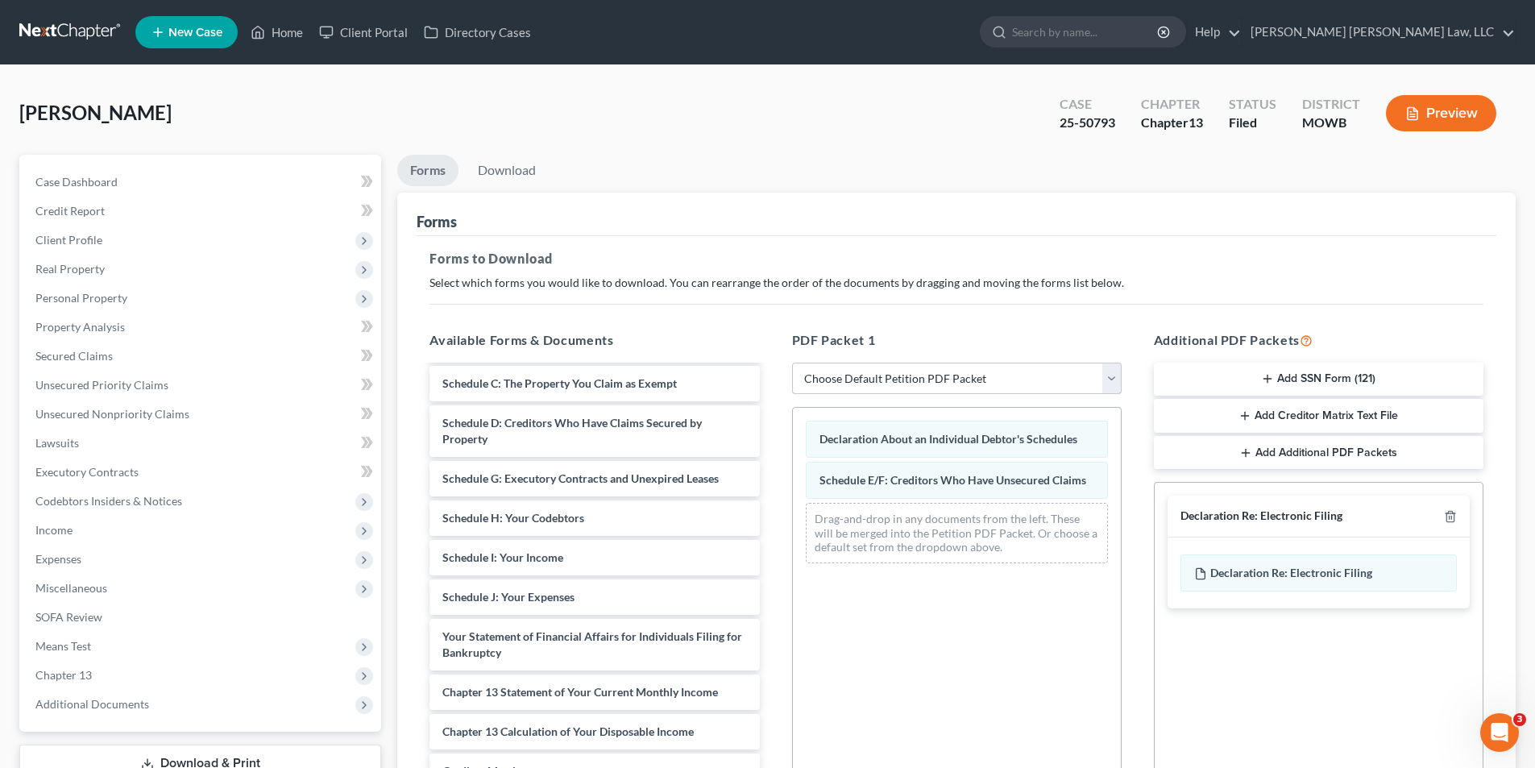
click at [880, 380] on select "Choose Default Petition PDF Packet Complete Bankruptcy Petition (all forms and …" at bounding box center [957, 379] width 330 height 32
select select "2"
click at [792, 363] on select "Choose Default Petition PDF Packet Complete Bankruptcy Petition (all forms and …" at bounding box center [957, 379] width 330 height 32
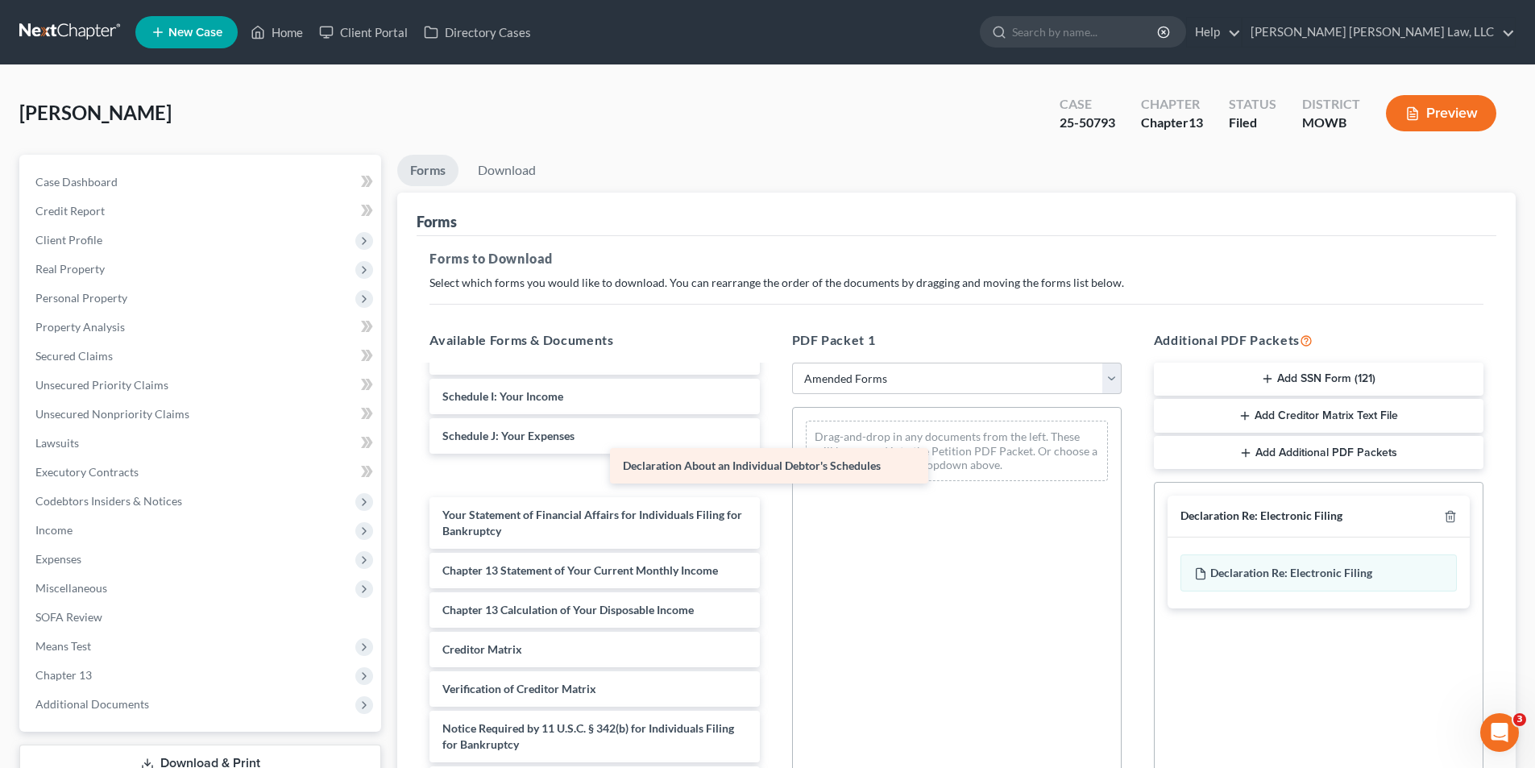
scroll to position [280, 0]
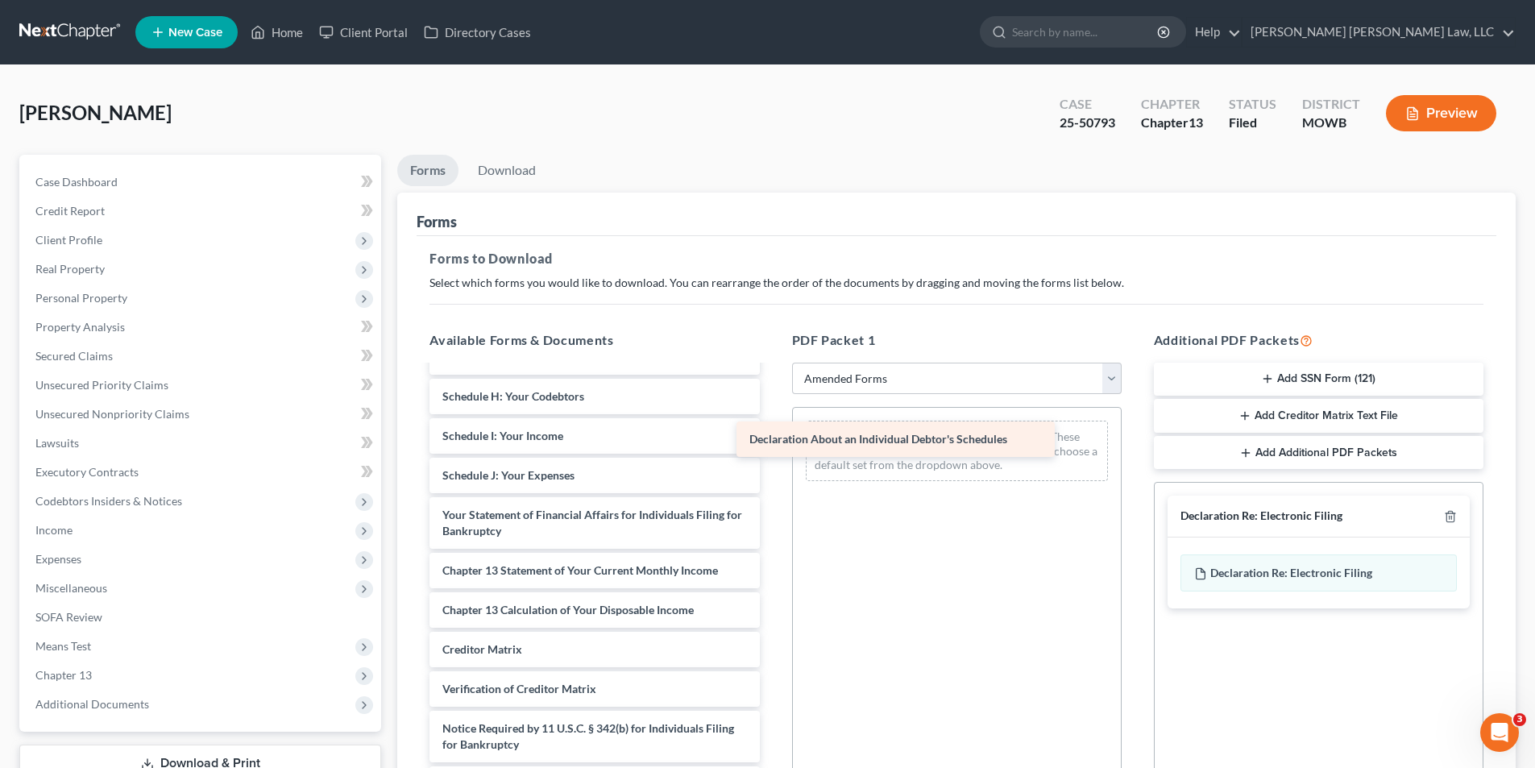
drag, startPoint x: 566, startPoint y: 475, endPoint x: 873, endPoint y: 438, distance: 309.1
click at [772, 438] on div "Declaration About an Individual Debtor's Schedules Voluntary Petition for Indiv…" at bounding box center [594, 444] width 355 height 716
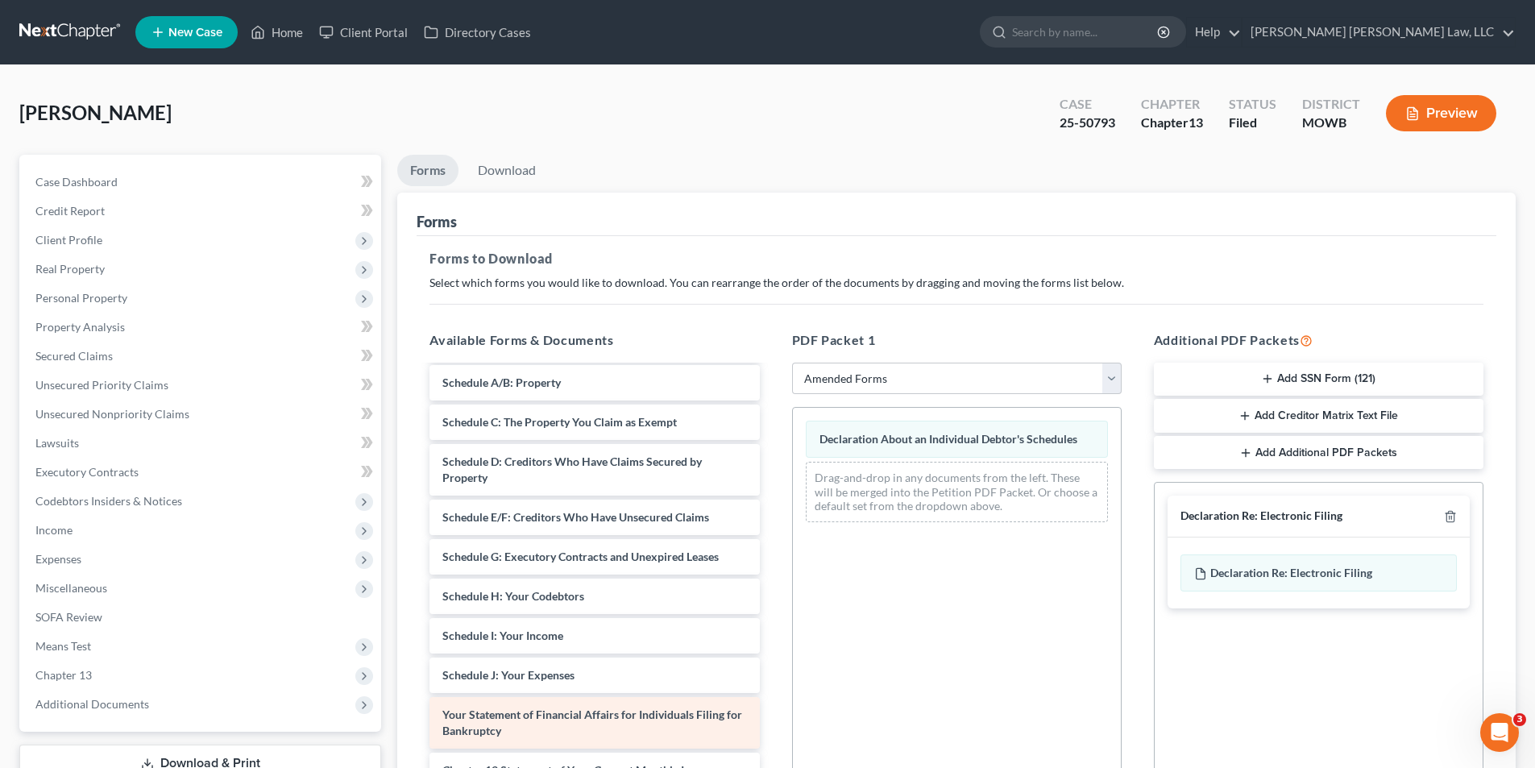
scroll to position [39, 0]
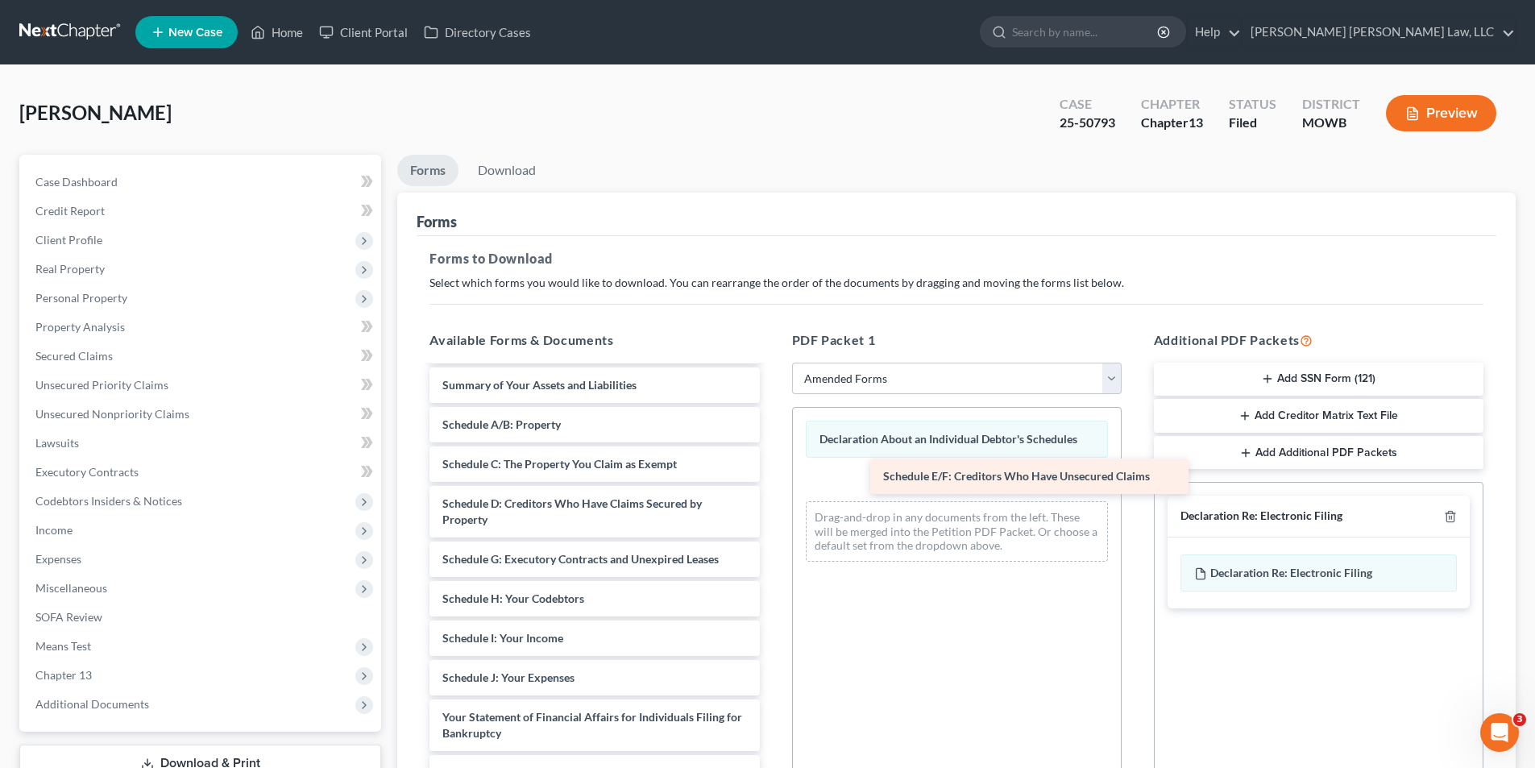
drag, startPoint x: 544, startPoint y: 558, endPoint x: 985, endPoint y: 475, distance: 448.5
click at [772, 475] on div "Schedule E/F: Creditors Who Have Unsecured Claims Voluntary Petition for Indivi…" at bounding box center [594, 666] width 355 height 676
click at [504, 178] on link "Download" at bounding box center [507, 170] width 84 height 31
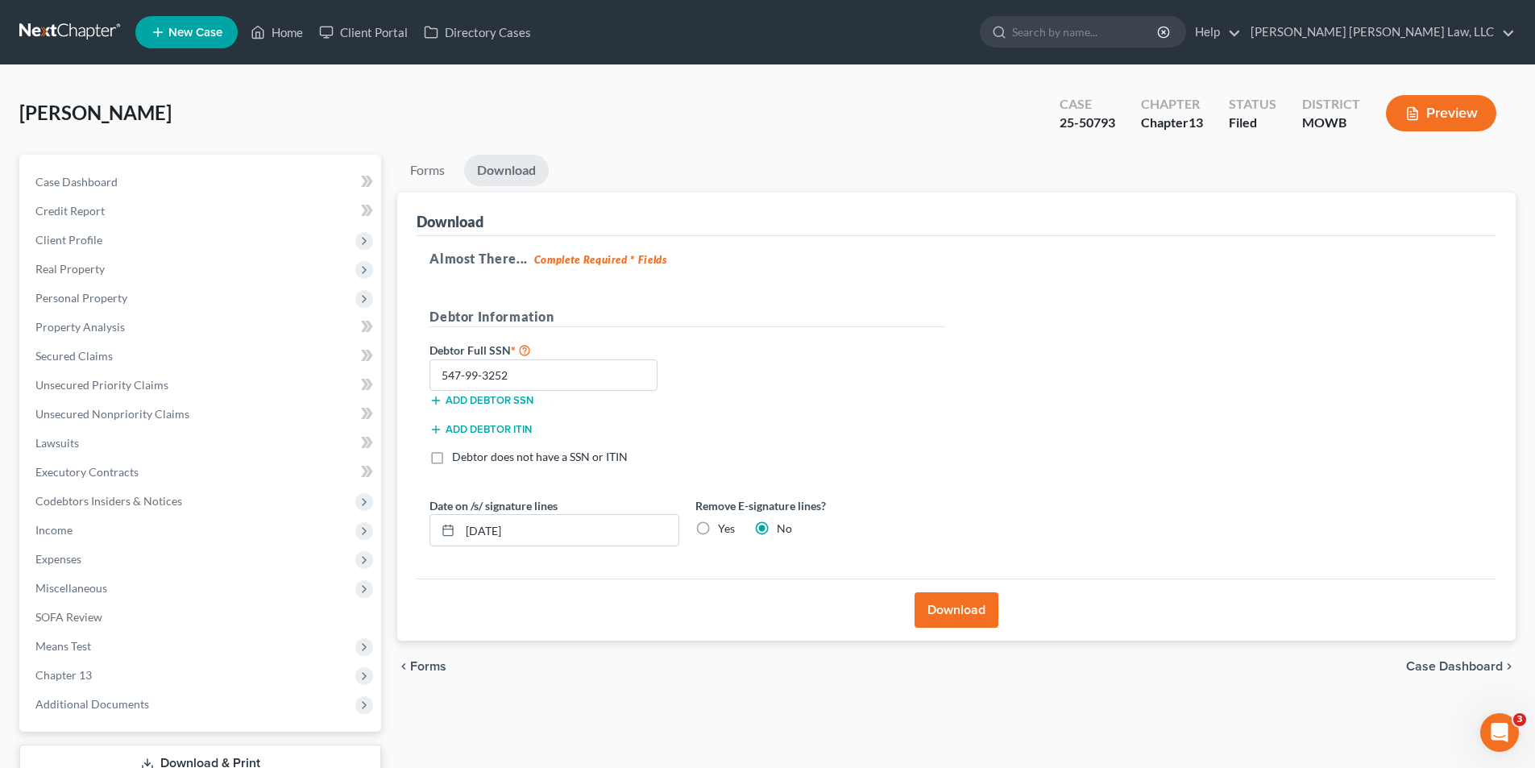
click at [960, 618] on button "Download" at bounding box center [957, 609] width 84 height 35
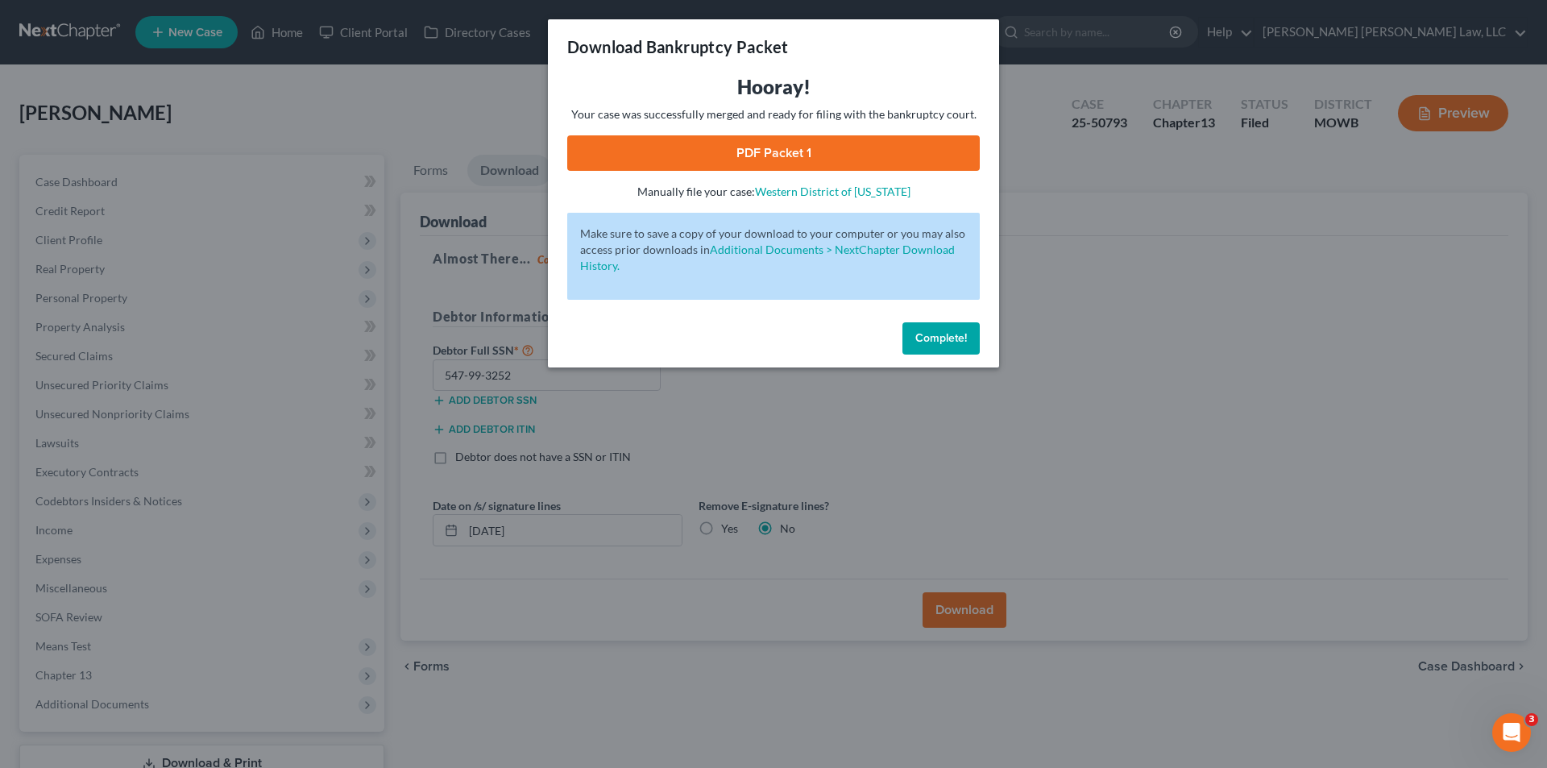
click at [799, 151] on link "PDF Packet 1" at bounding box center [773, 152] width 413 height 35
click at [926, 337] on span "Complete!" at bounding box center [941, 338] width 52 height 14
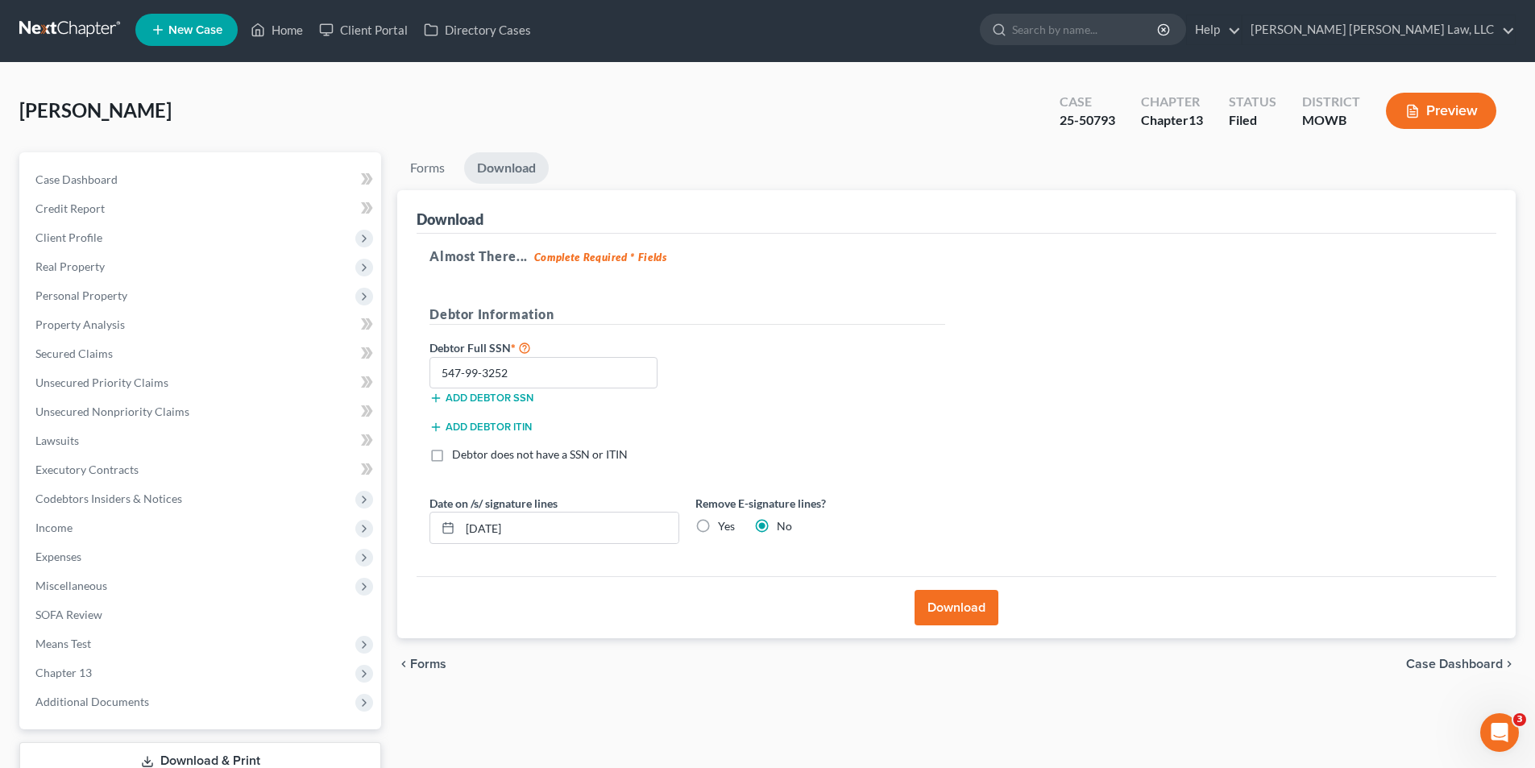
scroll to position [0, 0]
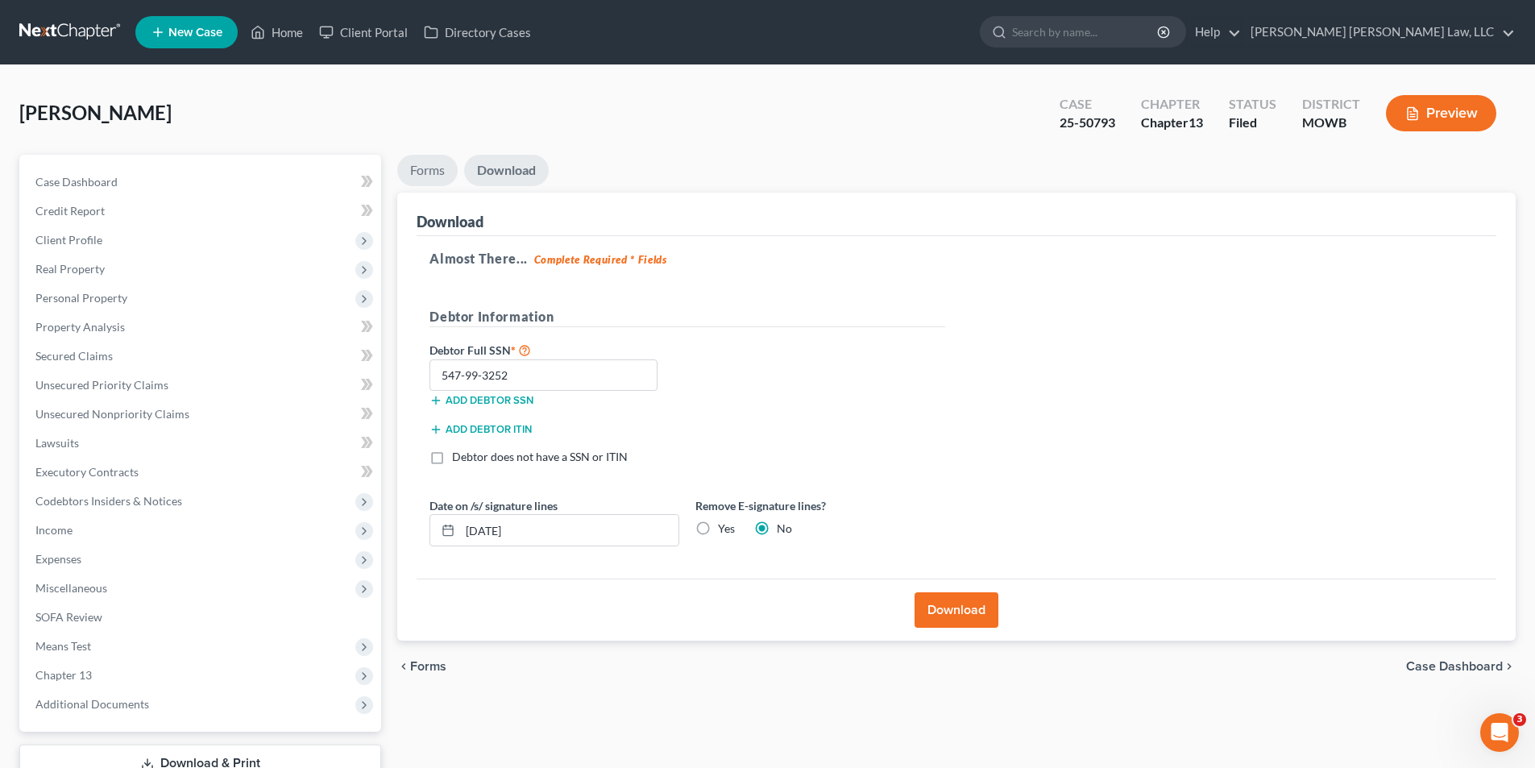
click at [421, 169] on link "Forms" at bounding box center [427, 170] width 60 height 31
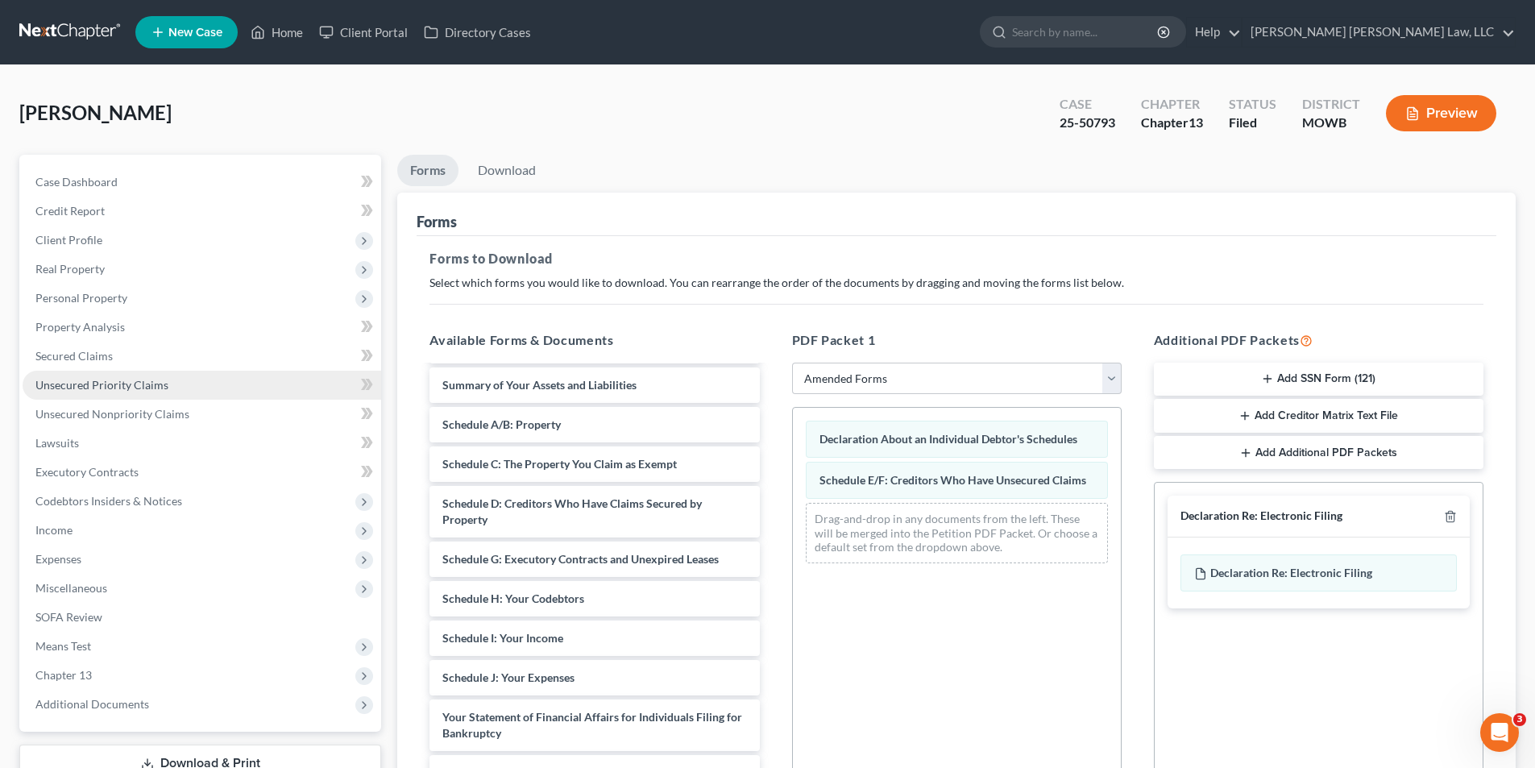
click at [104, 389] on span "Unsecured Priority Claims" at bounding box center [101, 385] width 133 height 14
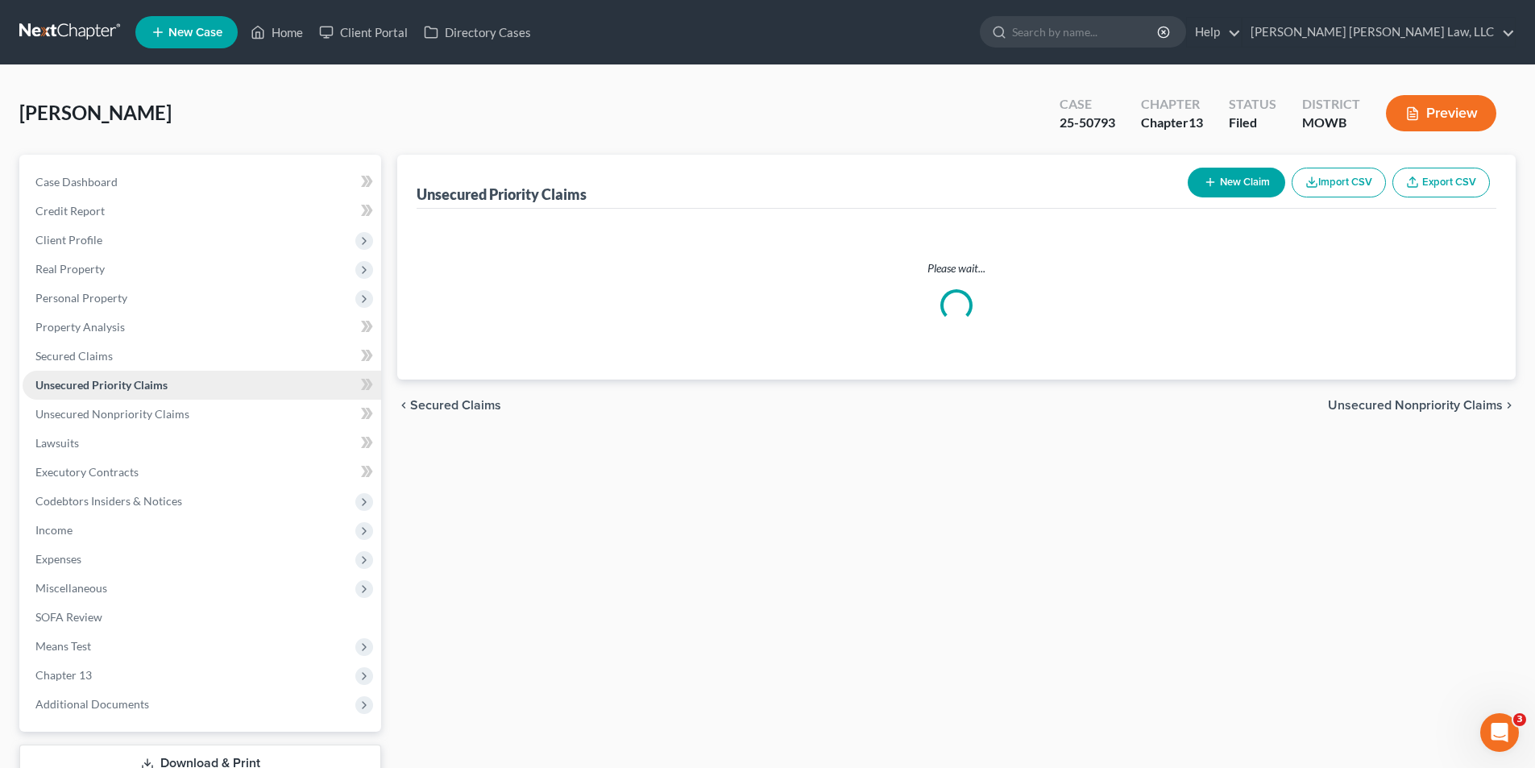
click at [104, 389] on span "Unsecured Priority Claims" at bounding box center [101, 385] width 132 height 14
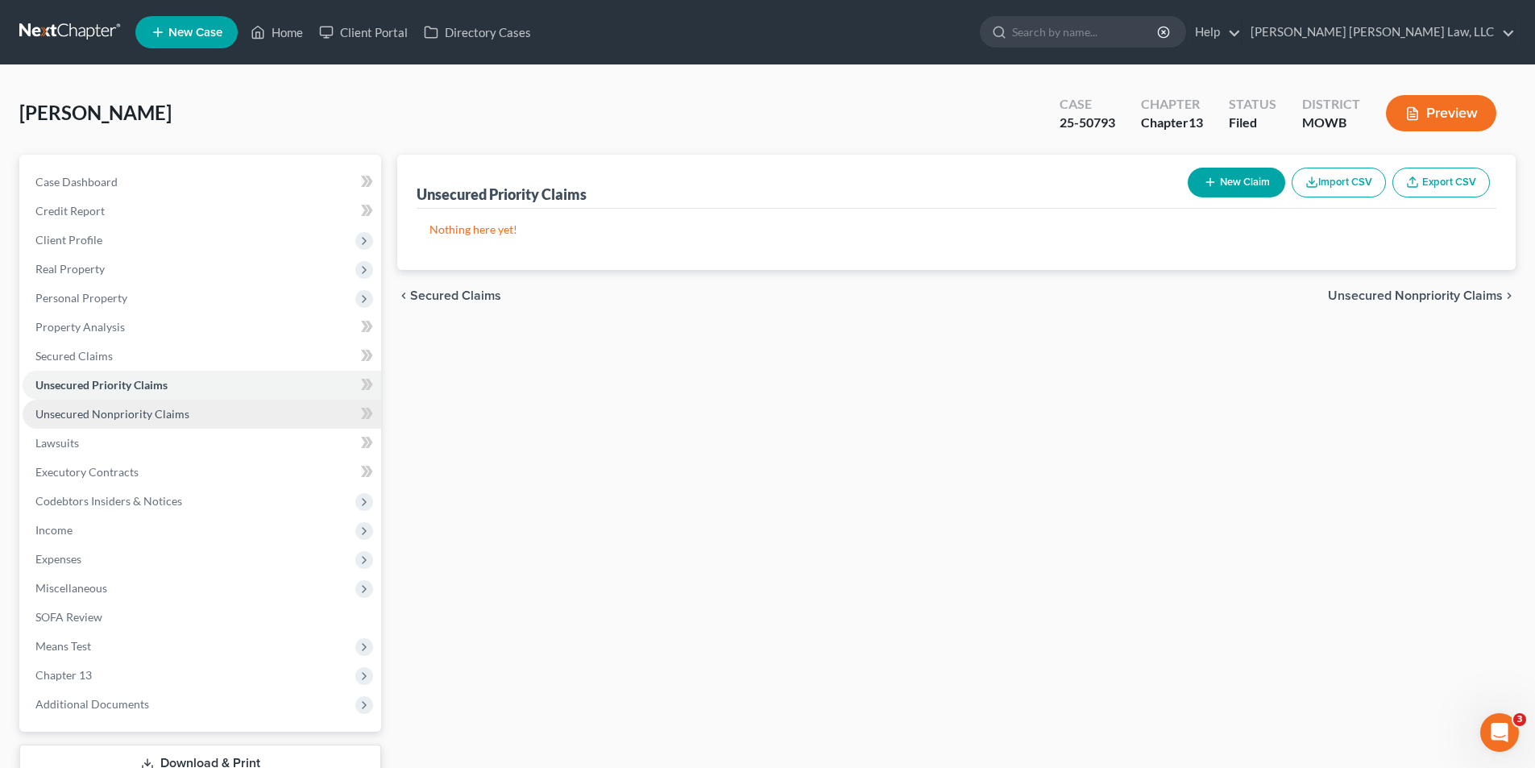
click at [77, 414] on span "Unsecured Nonpriority Claims" at bounding box center [112, 414] width 154 height 14
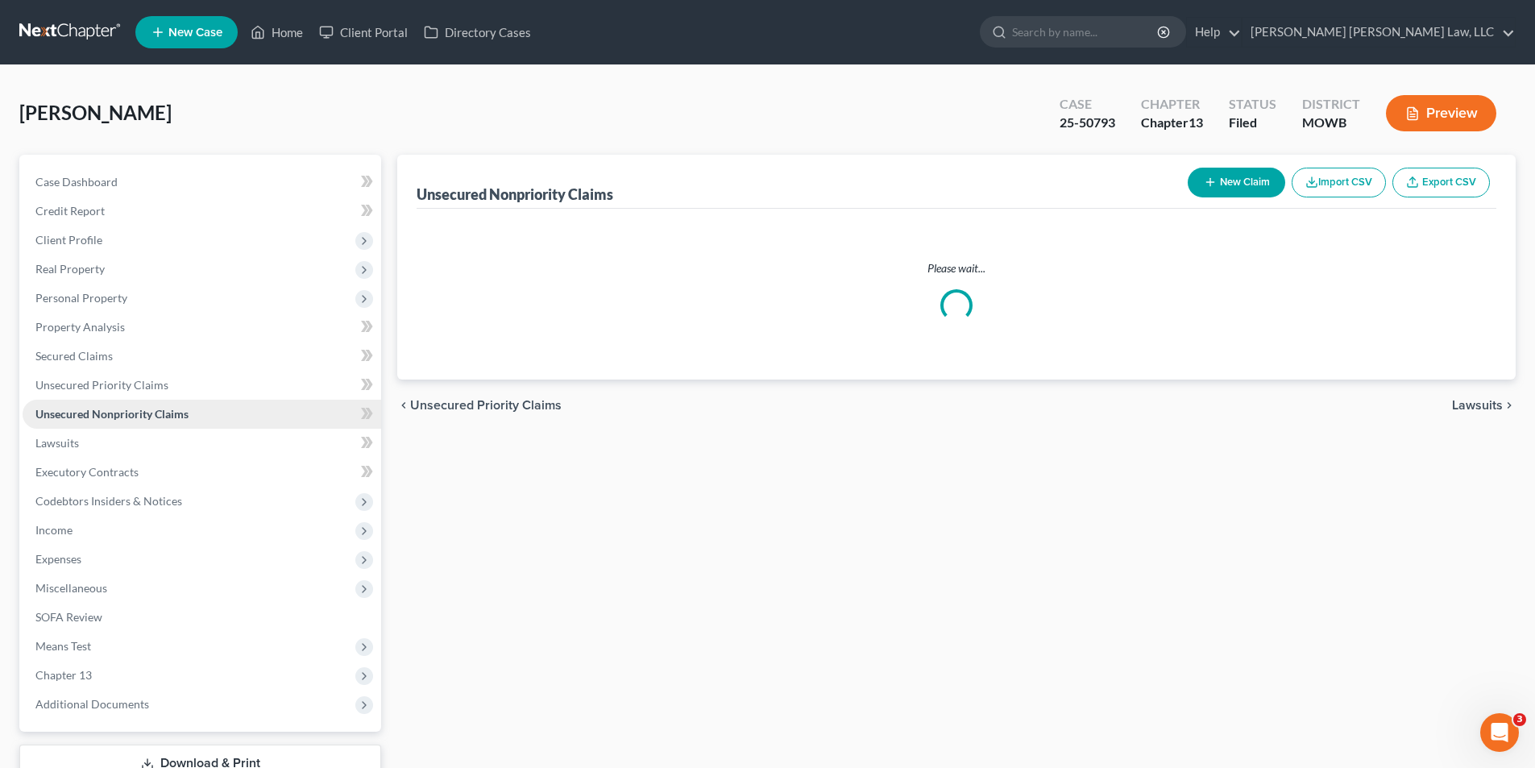
click at [77, 414] on span "Unsecured Nonpriority Claims" at bounding box center [111, 414] width 153 height 14
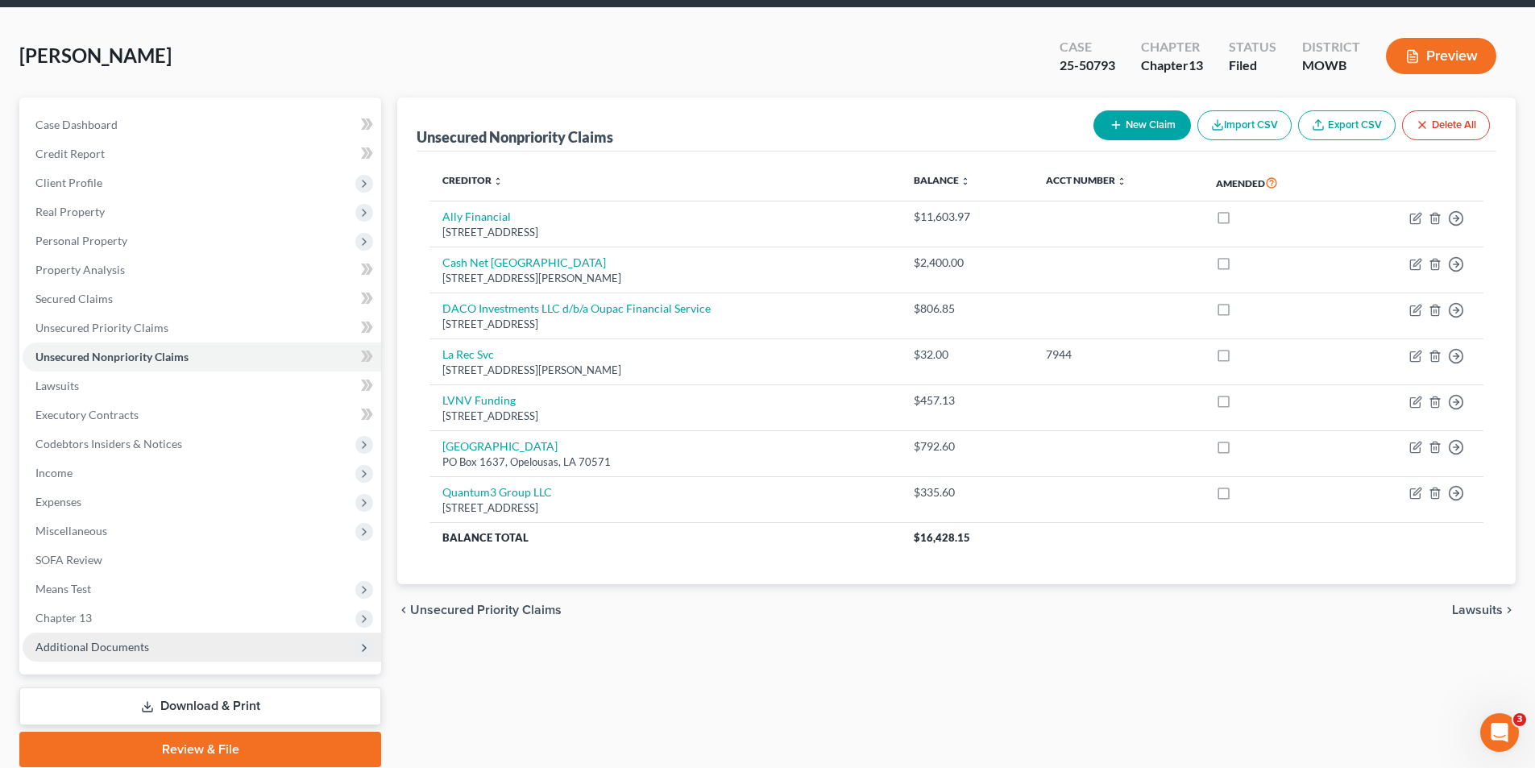
scroll to position [118, 0]
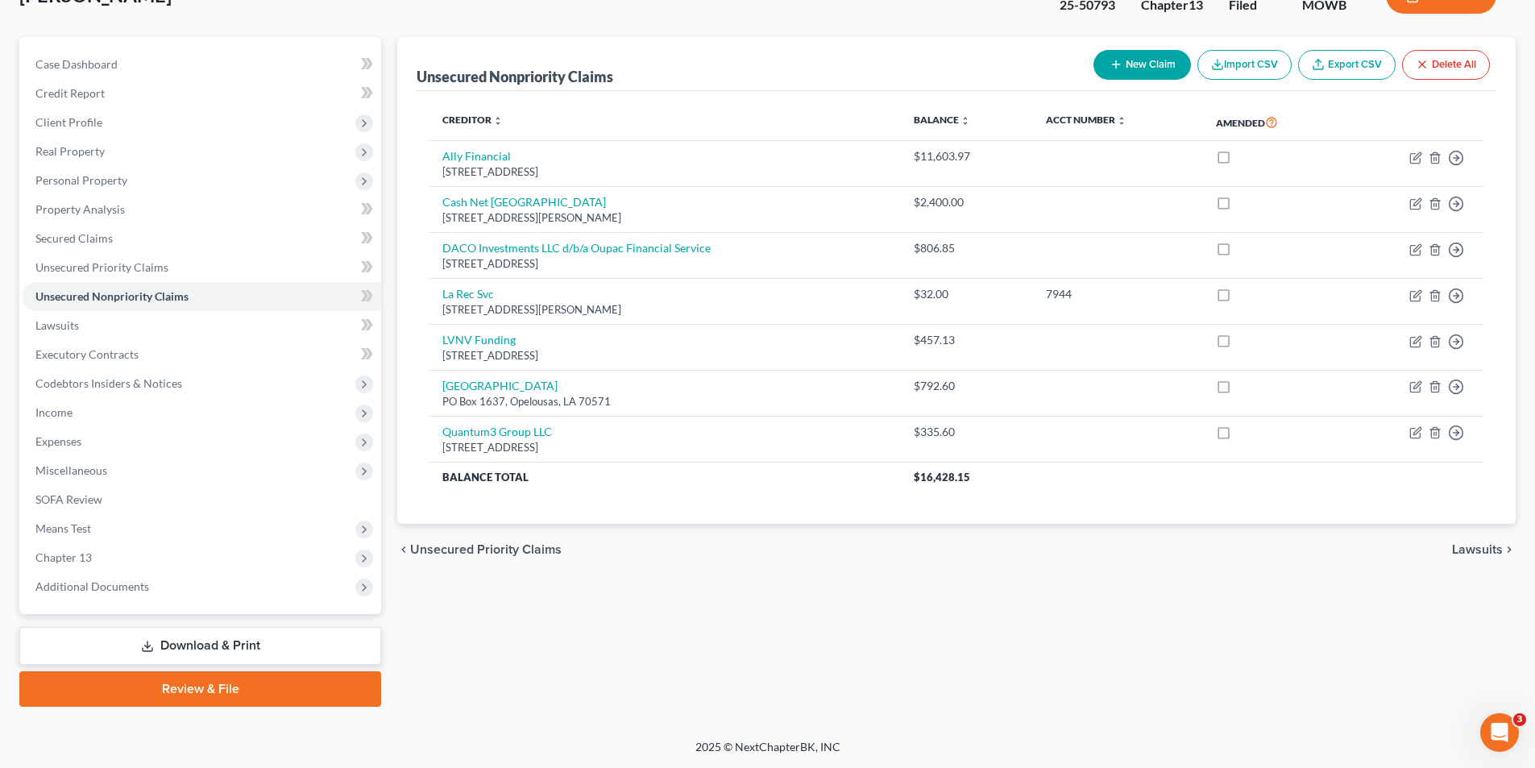
drag, startPoint x: 201, startPoint y: 649, endPoint x: 290, endPoint y: 621, distance: 93.8
click at [201, 649] on link "Download & Print" at bounding box center [200, 646] width 362 height 38
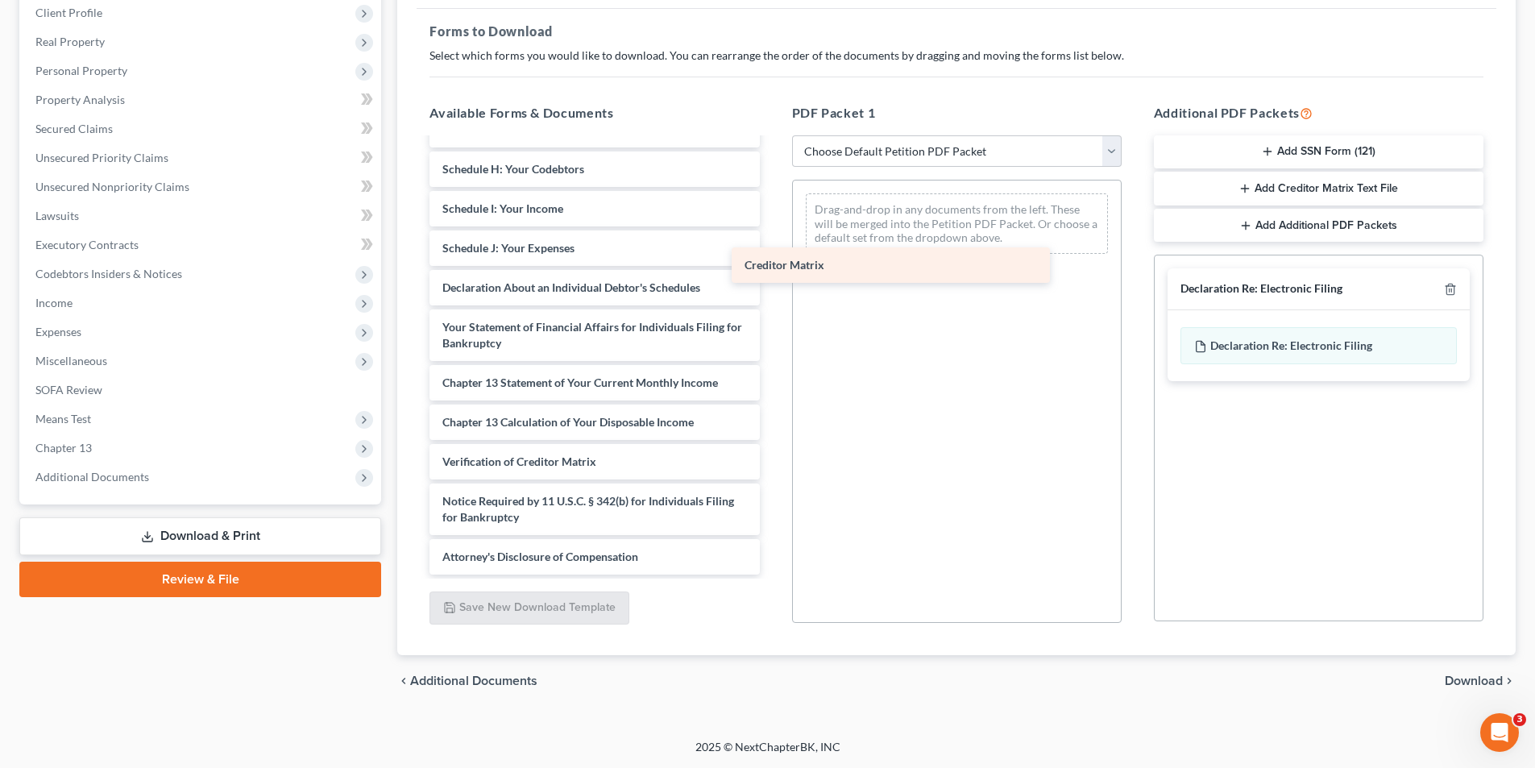
scroll to position [320, 0]
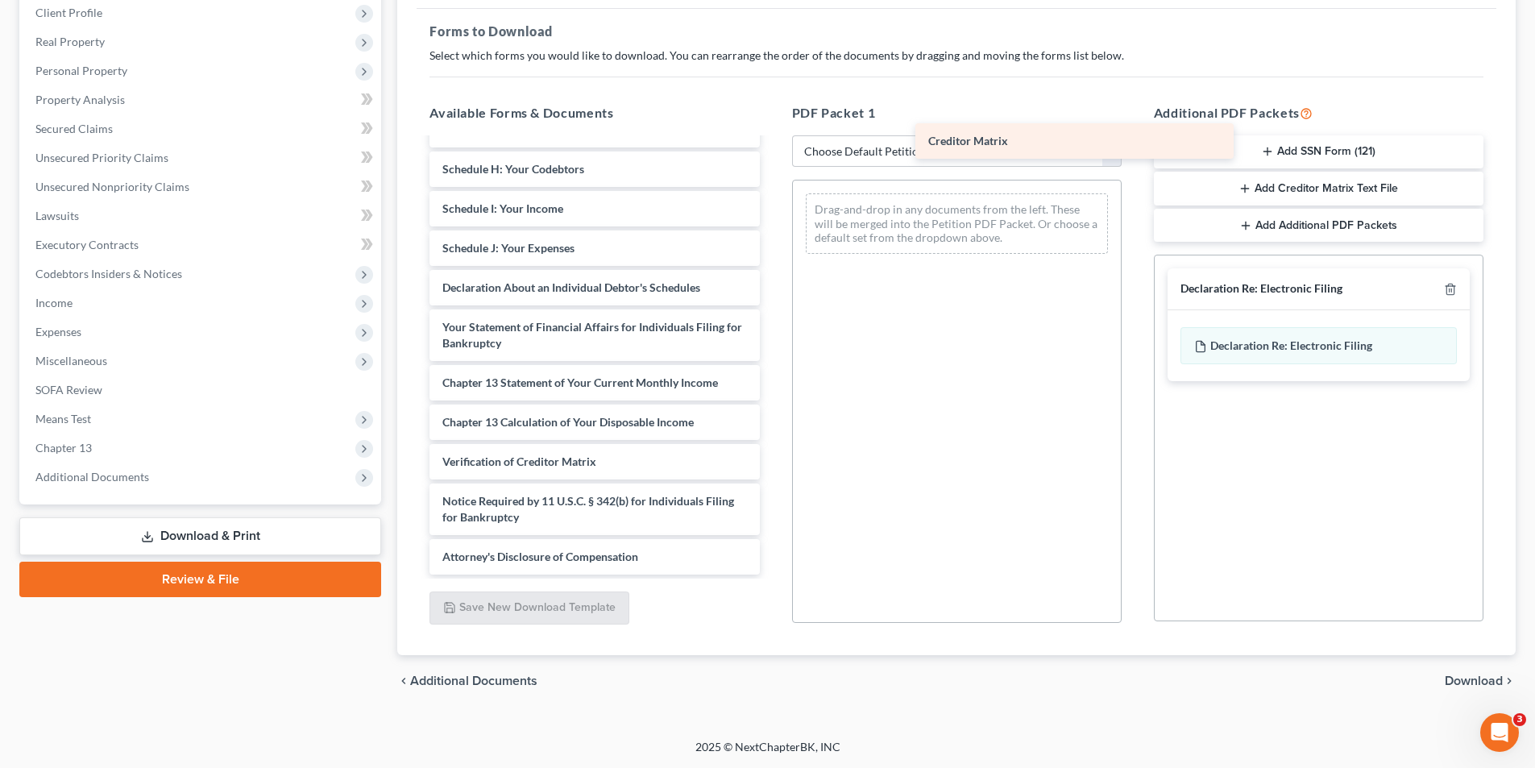
drag, startPoint x: 521, startPoint y: 421, endPoint x: 1007, endPoint y: 140, distance: 561.4
click at [772, 140] on div "Creditor Matrix CC certificate-pdf Voluntary Petition for Individuals Filing fo…" at bounding box center [594, 197] width 355 height 755
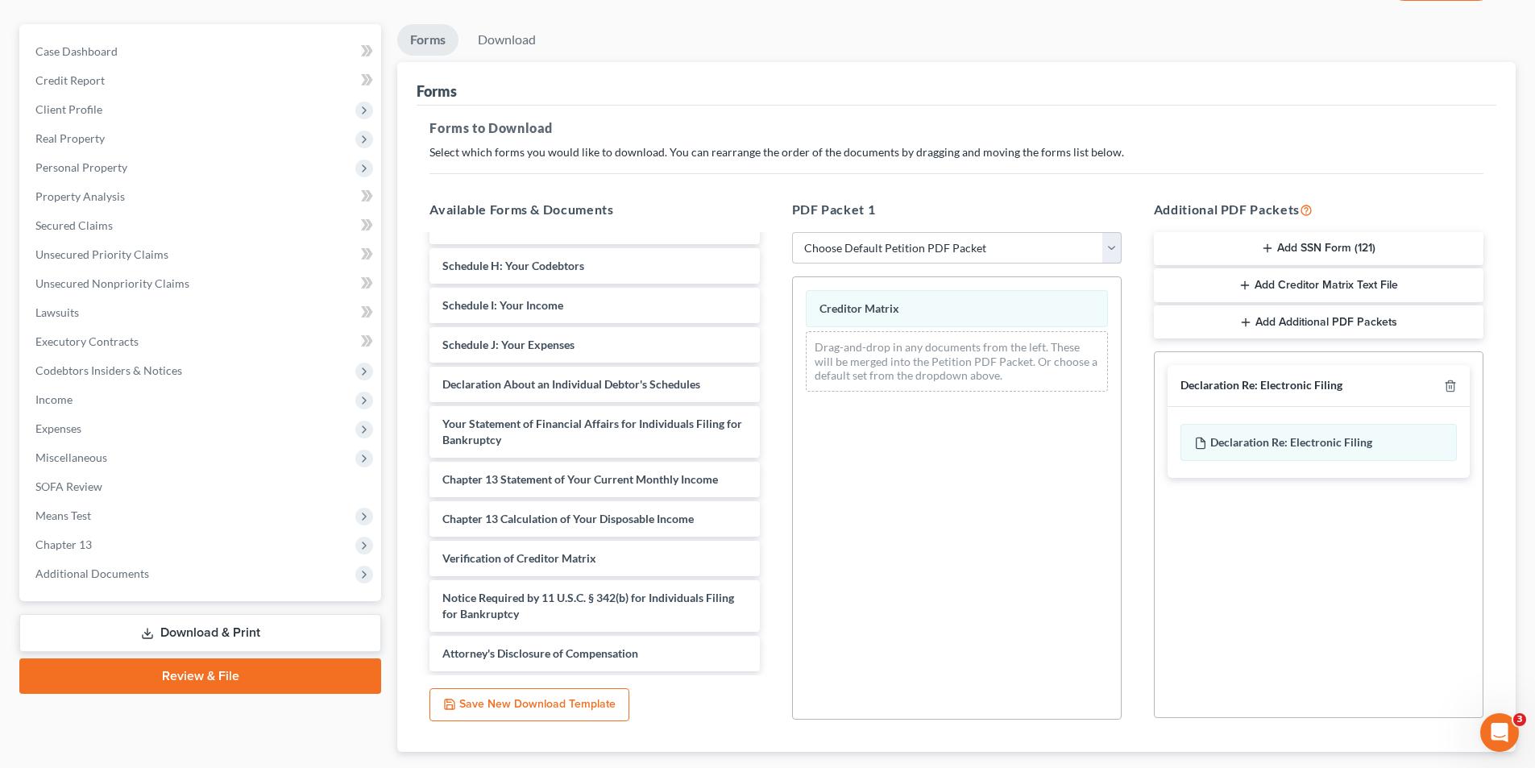
scroll to position [0, 0]
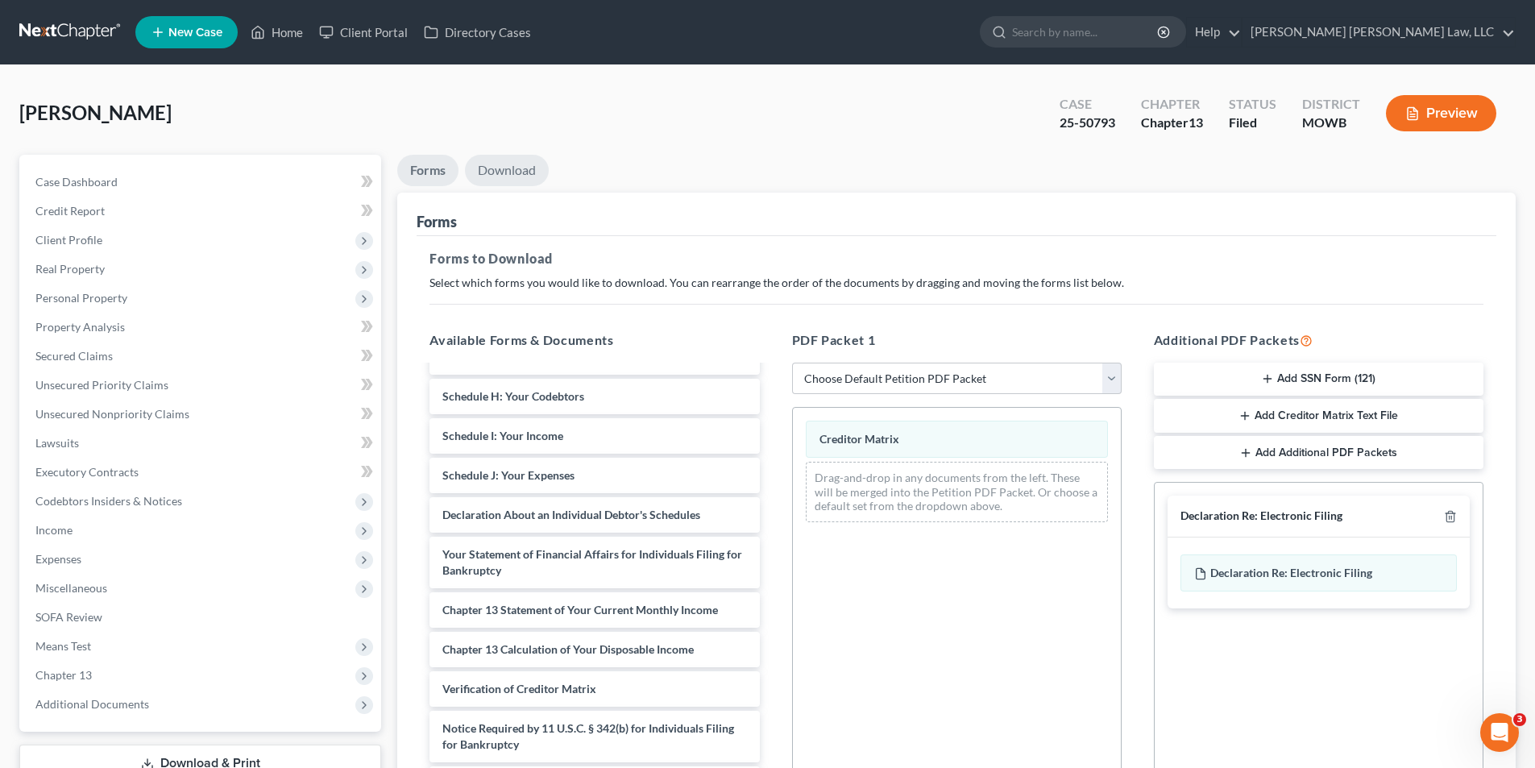
click at [504, 163] on link "Download" at bounding box center [507, 170] width 84 height 31
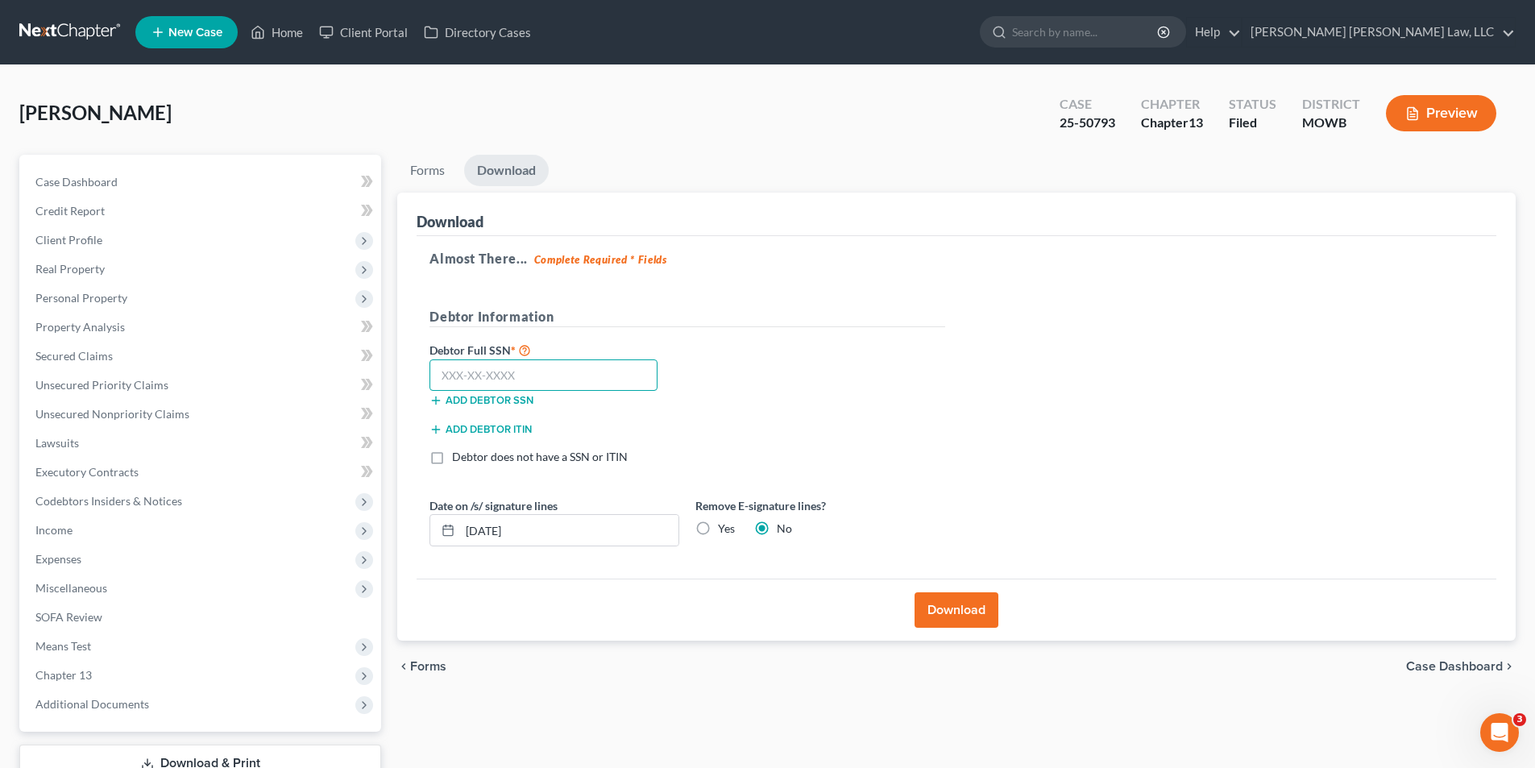
click at [464, 375] on input "text" at bounding box center [543, 375] width 228 height 32
click at [470, 365] on input "text" at bounding box center [543, 375] width 228 height 32
type input "547-99-3252"
click at [959, 599] on button "Download" at bounding box center [957, 609] width 84 height 35
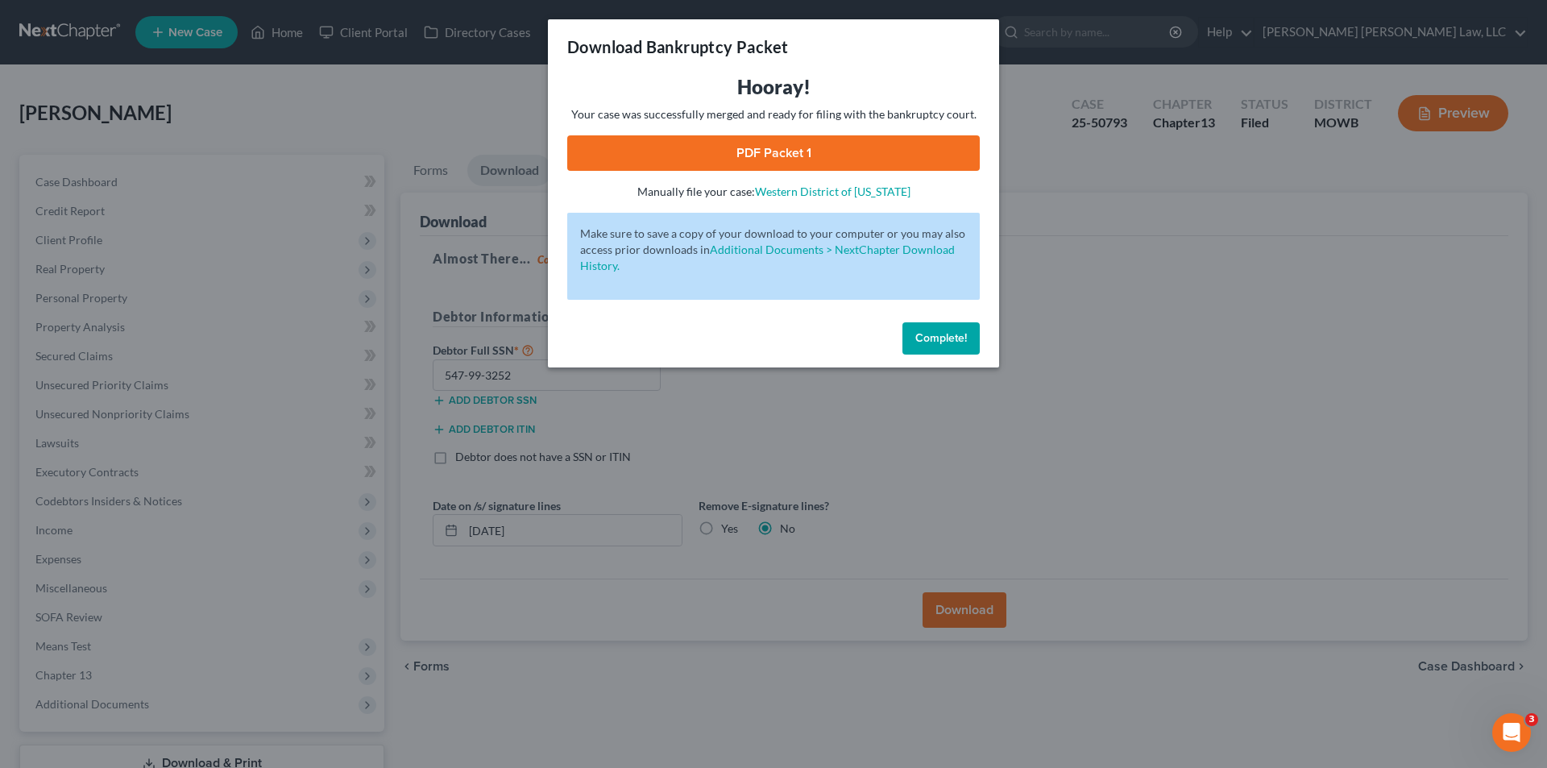
click at [811, 170] on link "PDF Packet 1" at bounding box center [773, 152] width 413 height 35
click at [927, 335] on span "Complete!" at bounding box center [941, 338] width 52 height 14
